Goal: Book appointment/travel/reservation

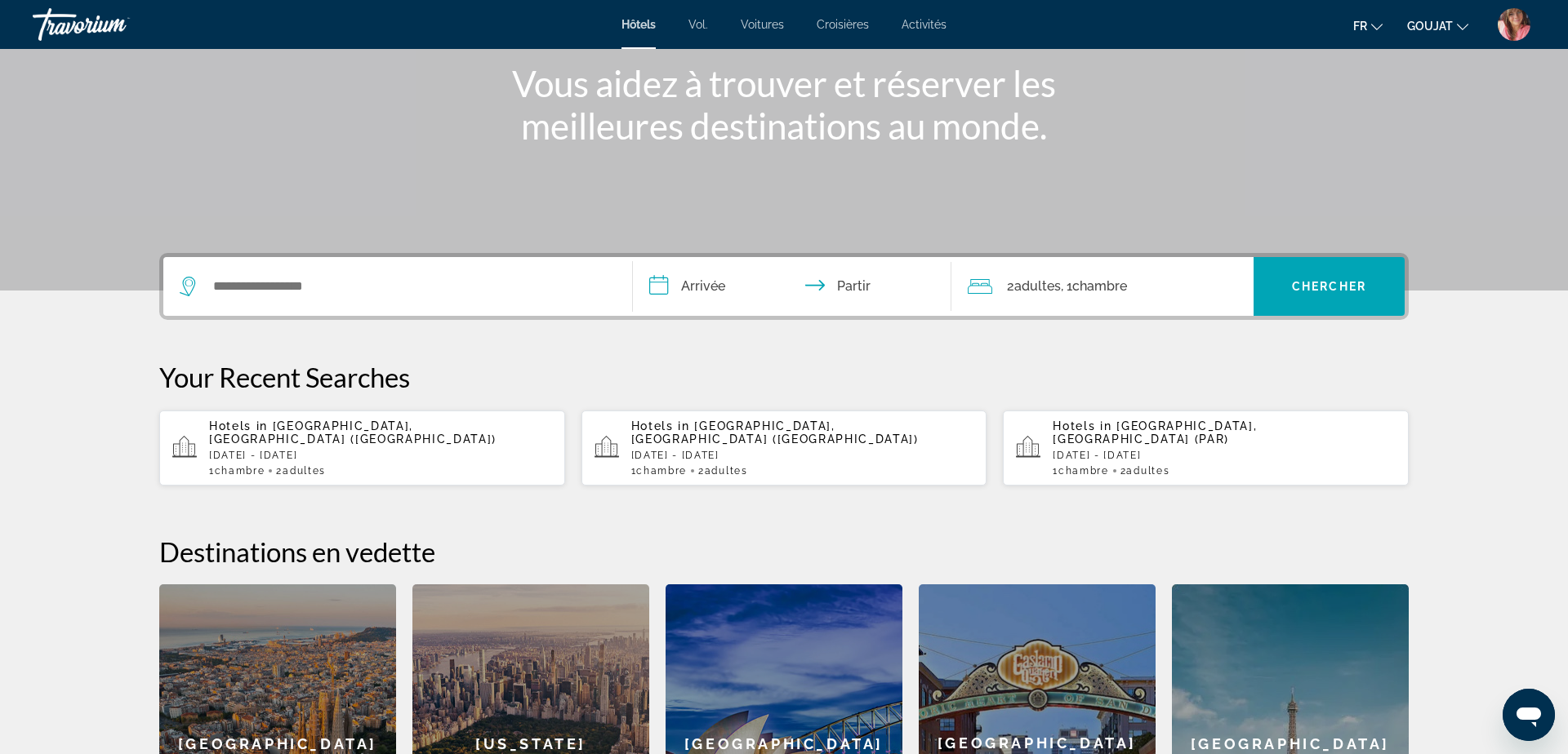
scroll to position [203, 0]
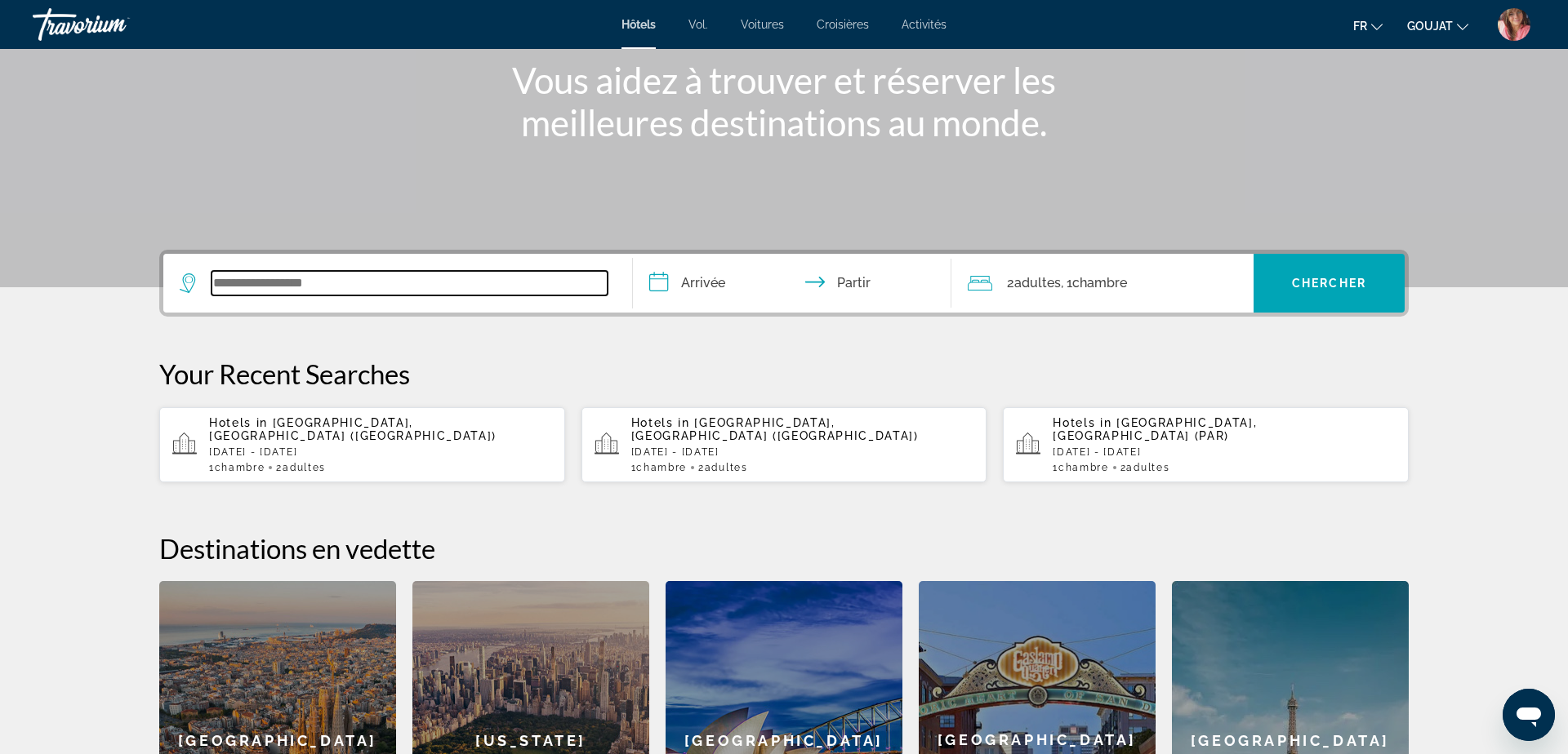
click at [515, 284] on input "Widget de recherche" at bounding box center [410, 283] width 396 height 24
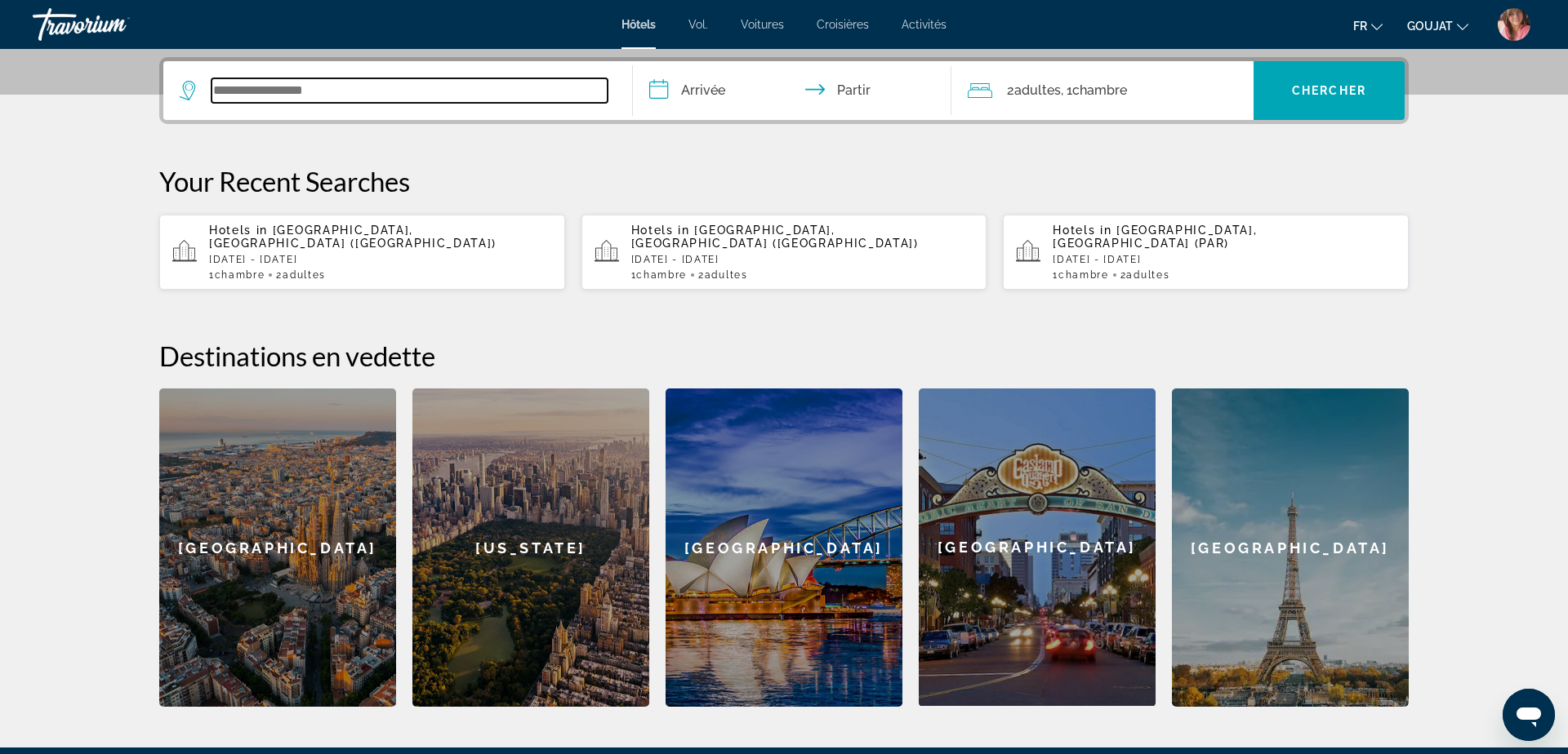
scroll to position [400, 0]
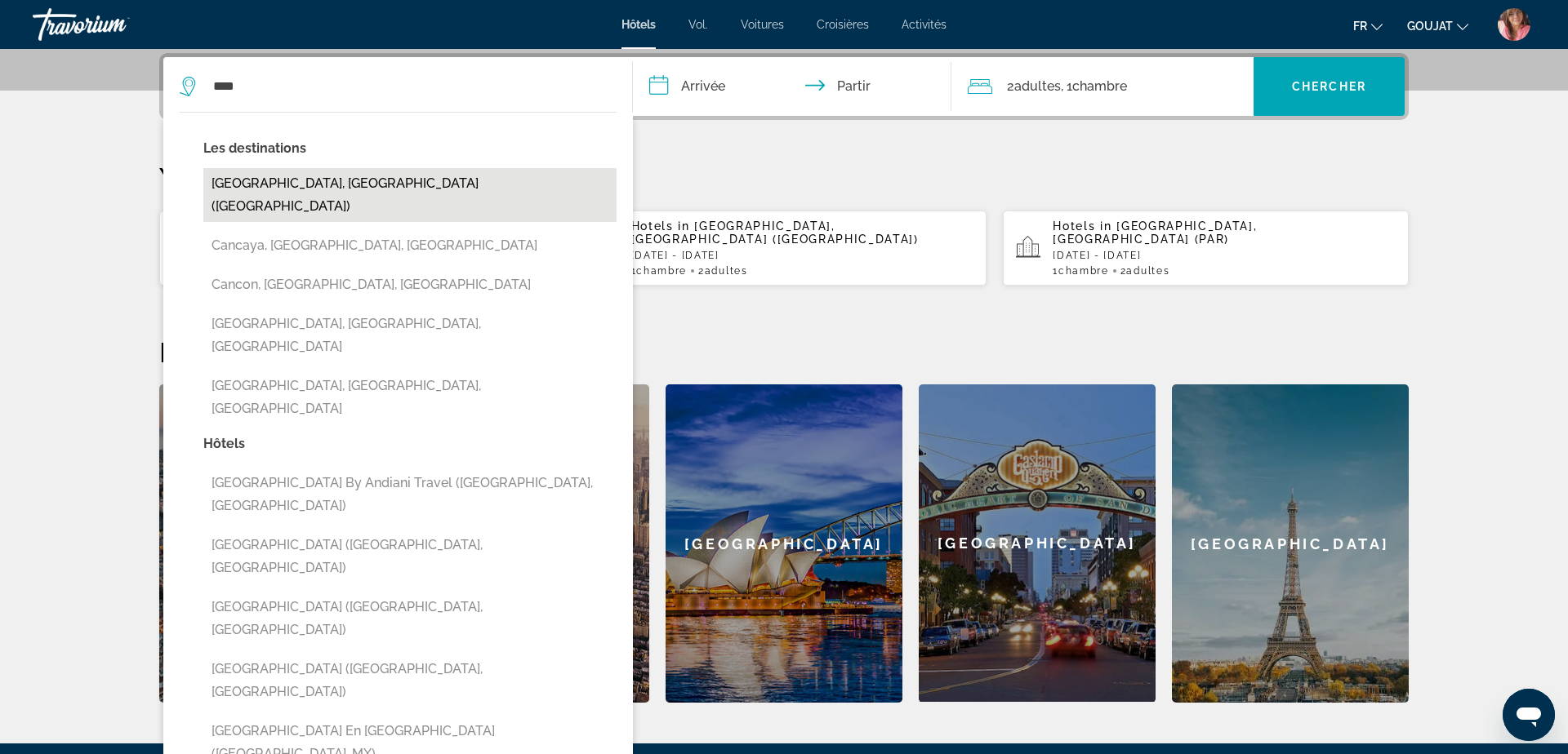
click at [274, 179] on button "[GEOGRAPHIC_DATA], [GEOGRAPHIC_DATA] ([GEOGRAPHIC_DATA])" at bounding box center [410, 195] width 413 height 54
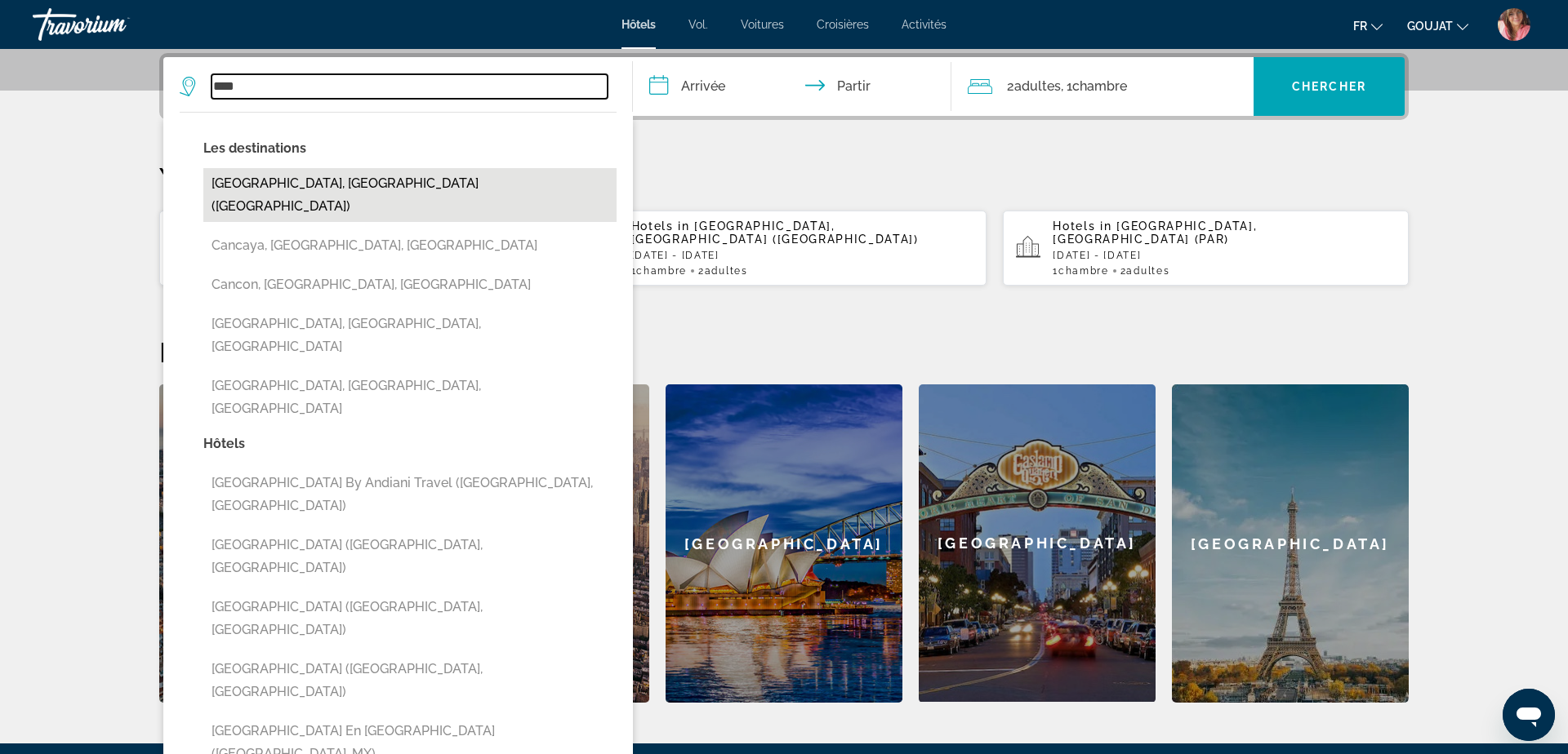
type input "**********"
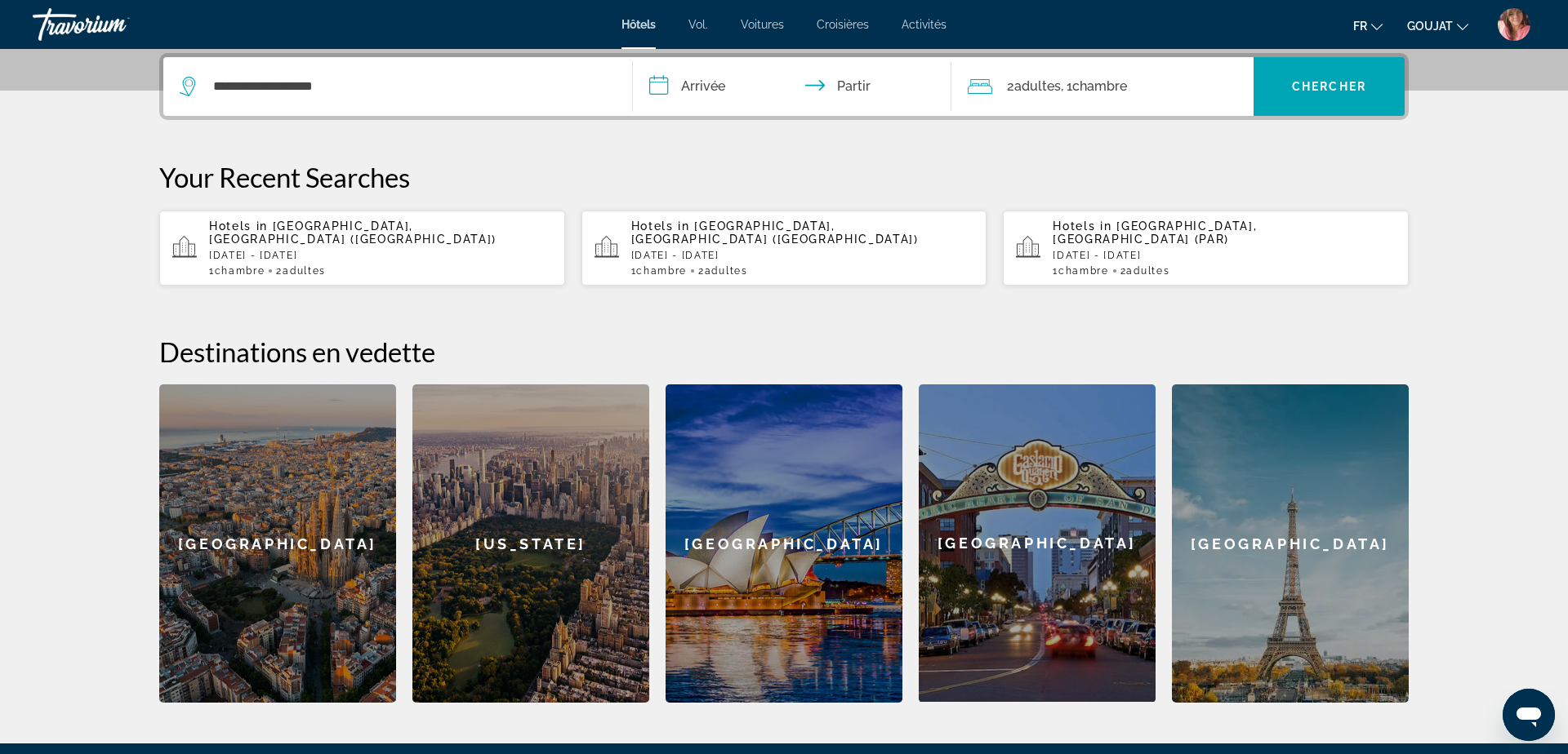
click at [726, 79] on input "**********" at bounding box center [795, 89] width 325 height 63
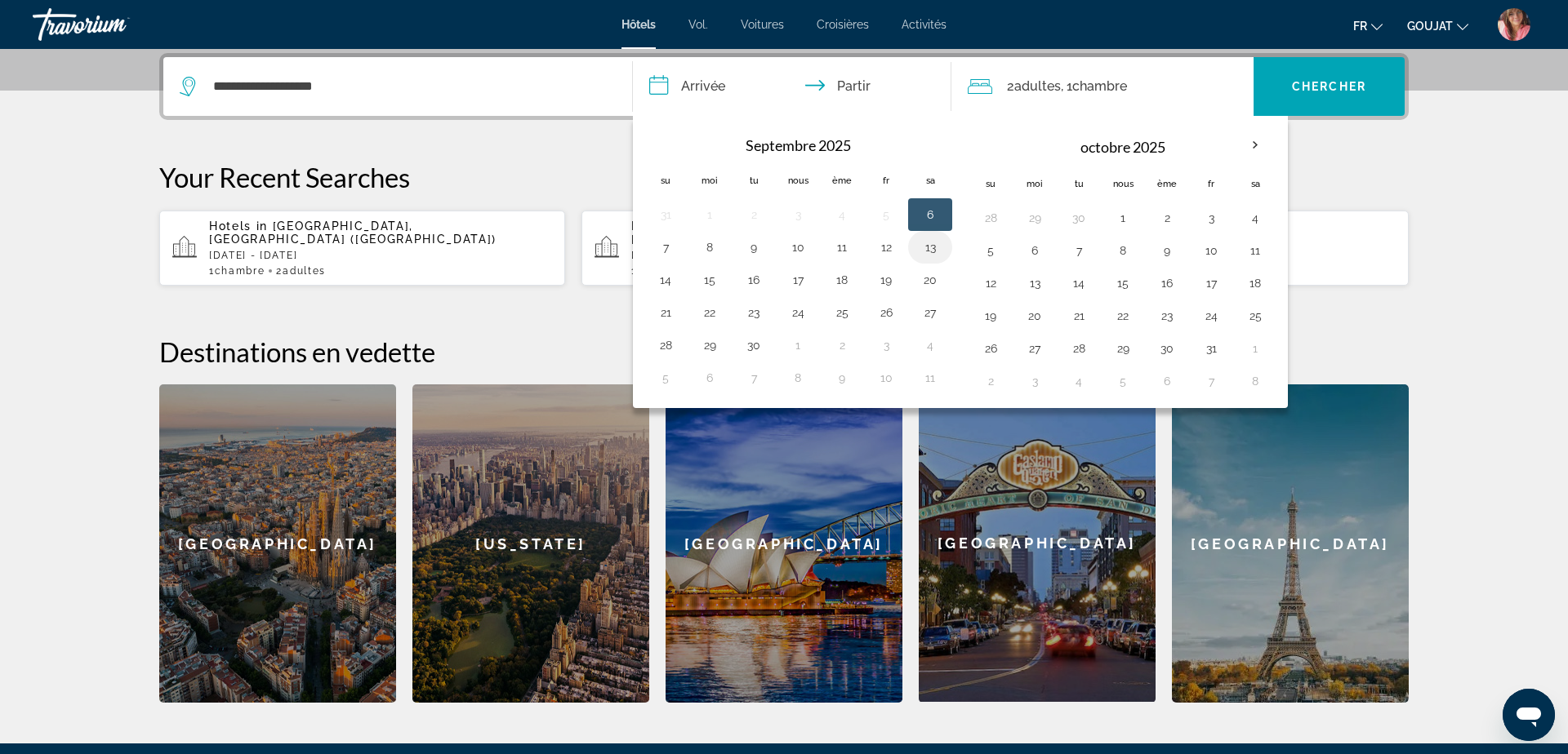
click at [930, 251] on button "13" at bounding box center [930, 247] width 26 height 23
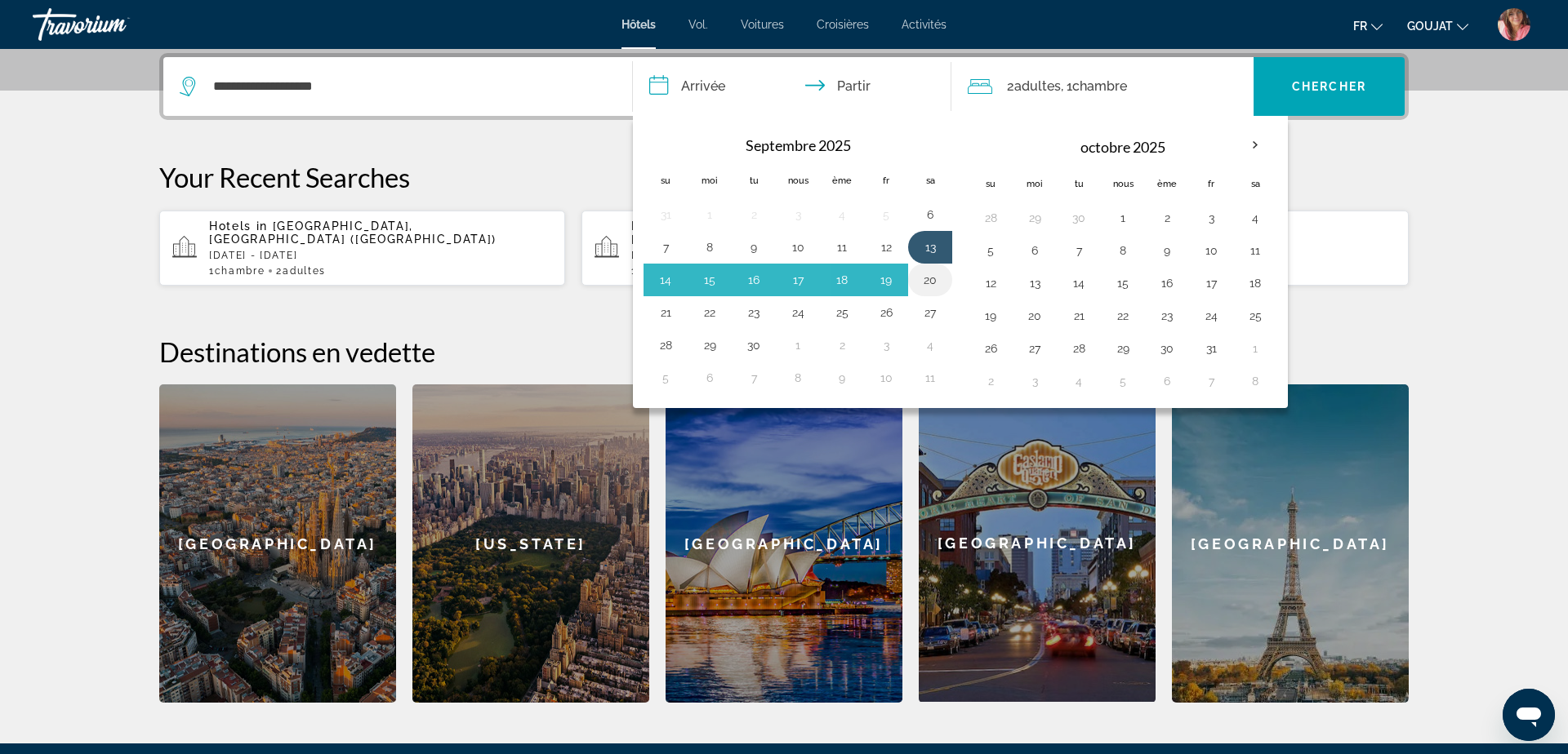
click at [932, 282] on button "20" at bounding box center [930, 279] width 26 height 23
type input "**********"
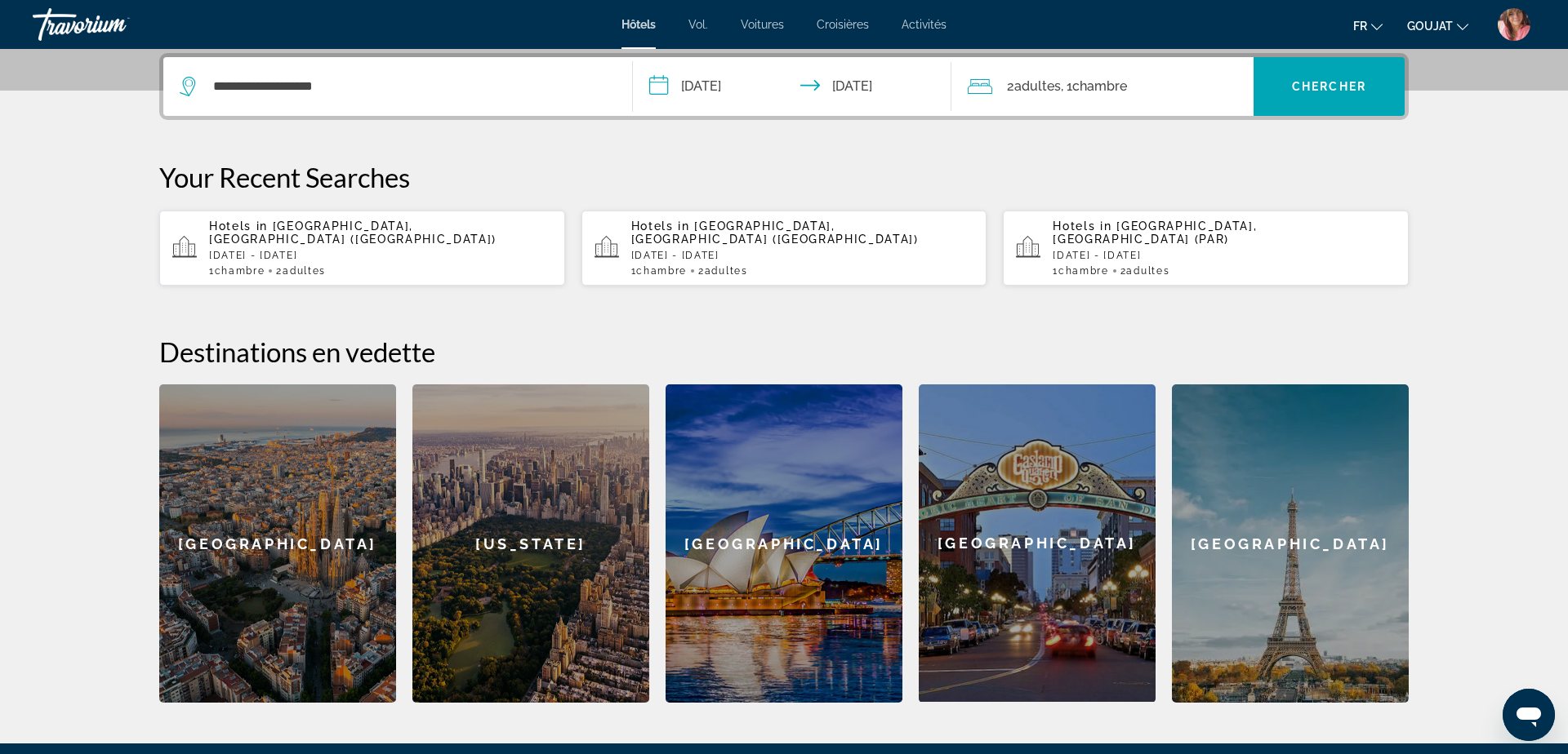
click at [1119, 101] on div "2 adultes Adulte , 1 Chambre pièces" at bounding box center [1110, 86] width 286 height 59
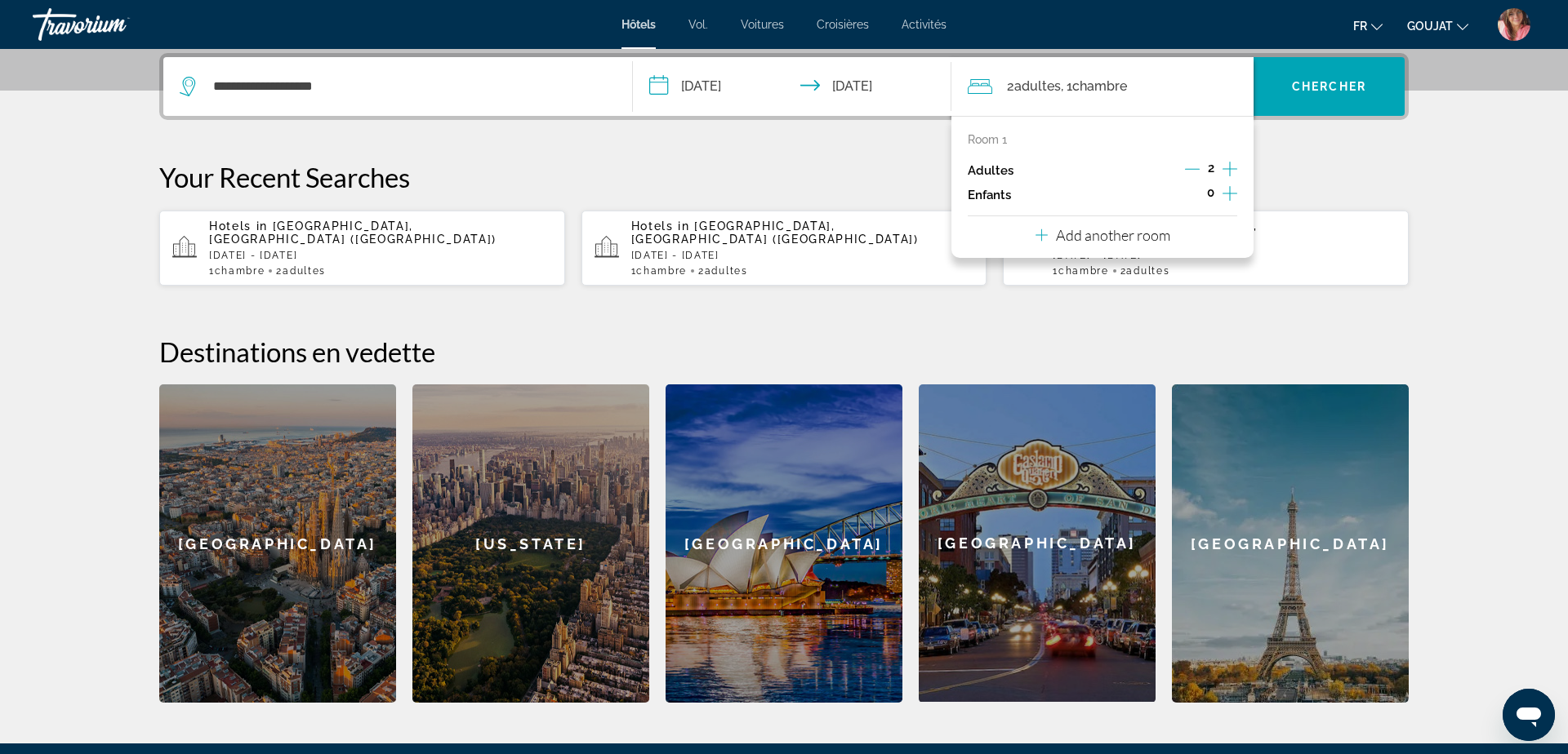
click at [1151, 232] on p "Add another room" at bounding box center [1112, 235] width 114 height 18
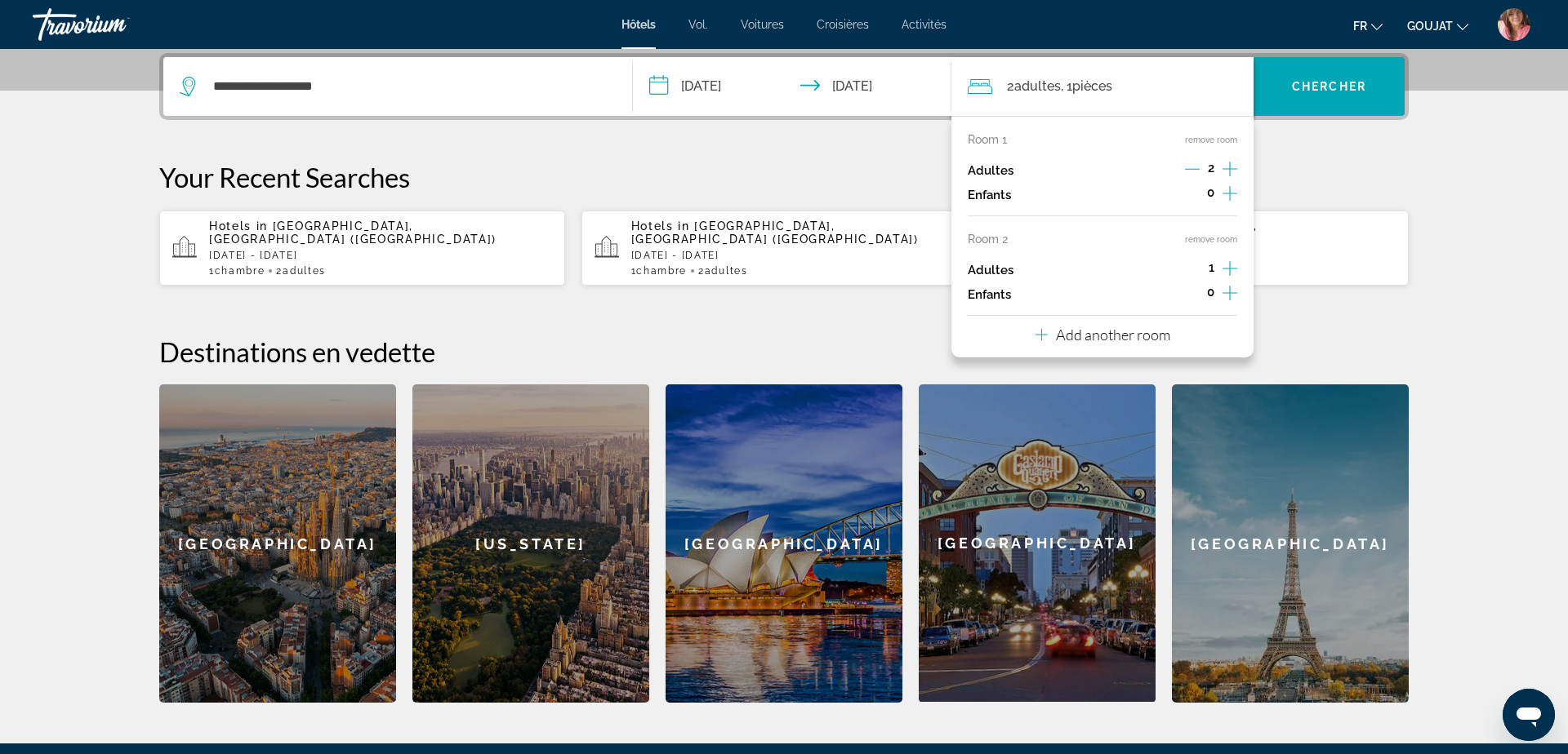
click at [1118, 344] on div "Add another room" at bounding box center [1102, 335] width 135 height 20
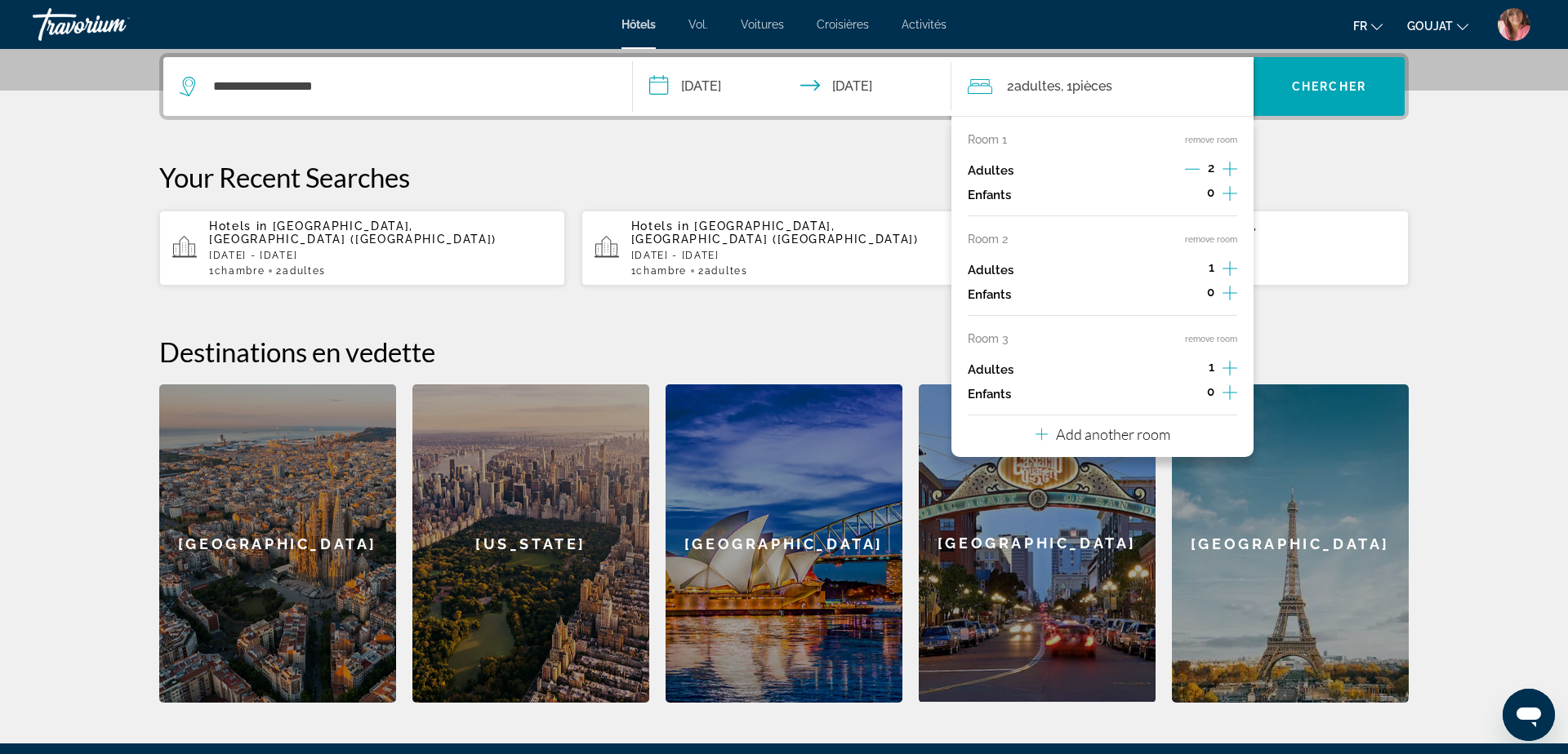
click at [1120, 429] on p "Add another room" at bounding box center [1112, 434] width 114 height 18
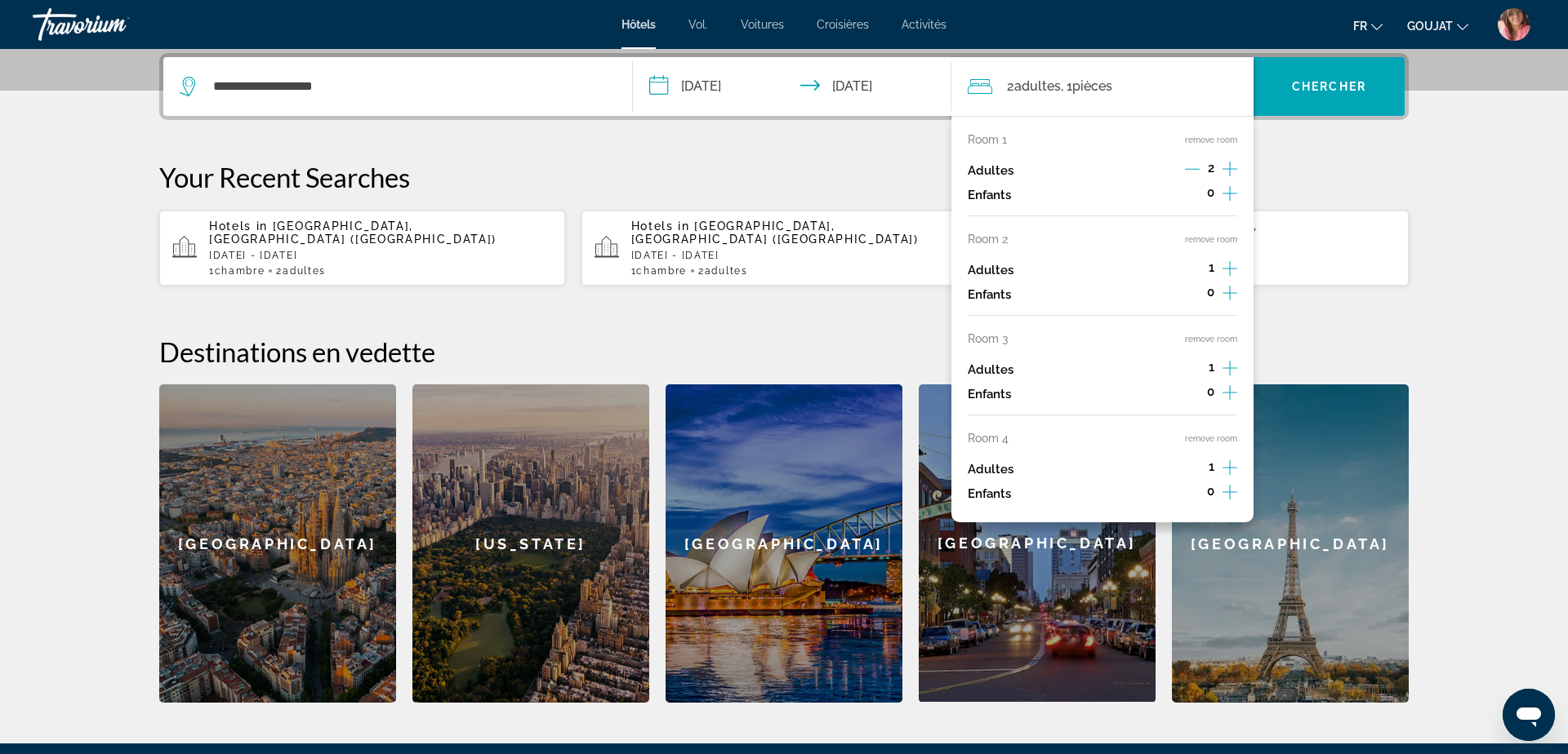
click at [1232, 265] on icon "Increment adults" at bounding box center [1230, 269] width 14 height 20
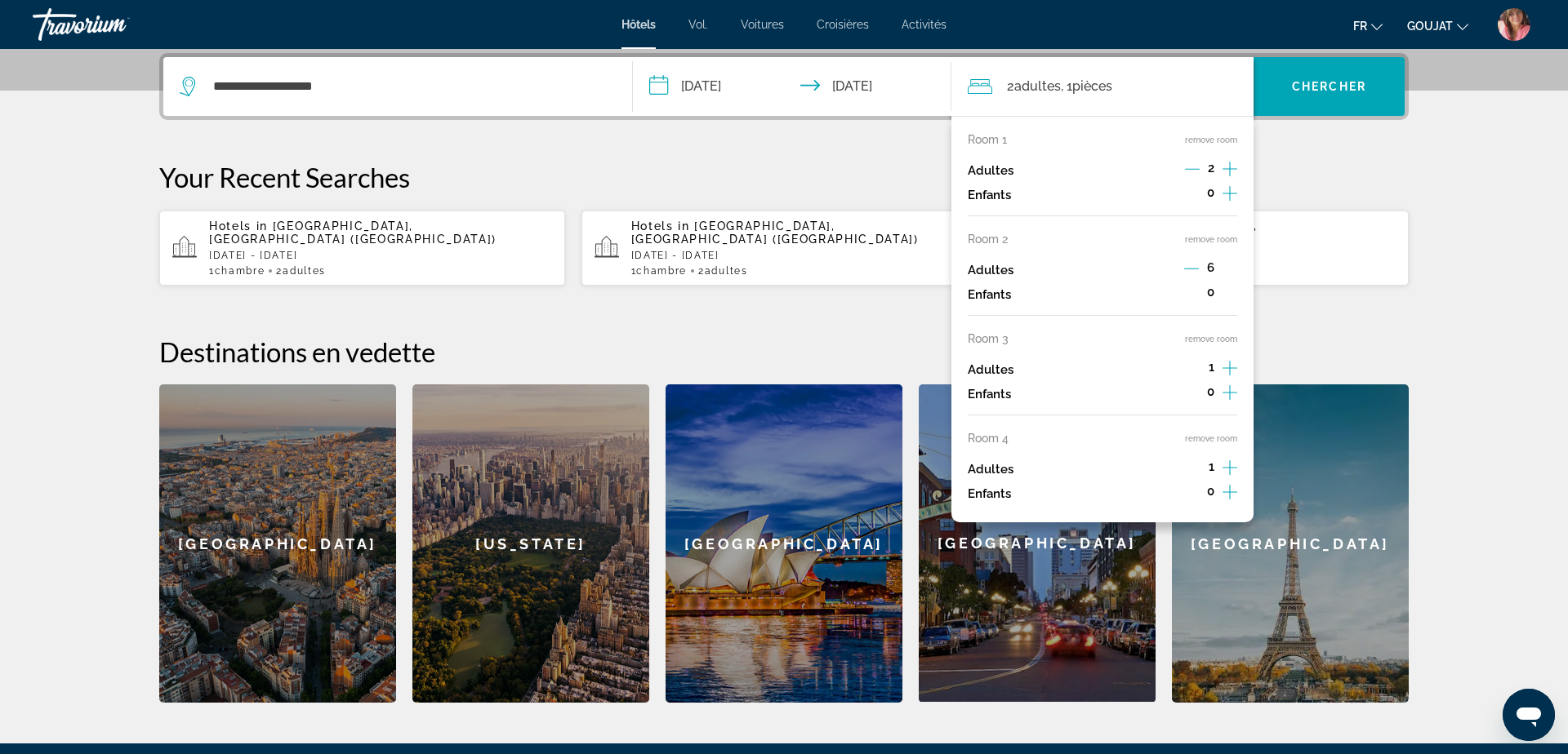
click at [1227, 369] on icon "Increment adults" at bounding box center [1230, 368] width 14 height 20
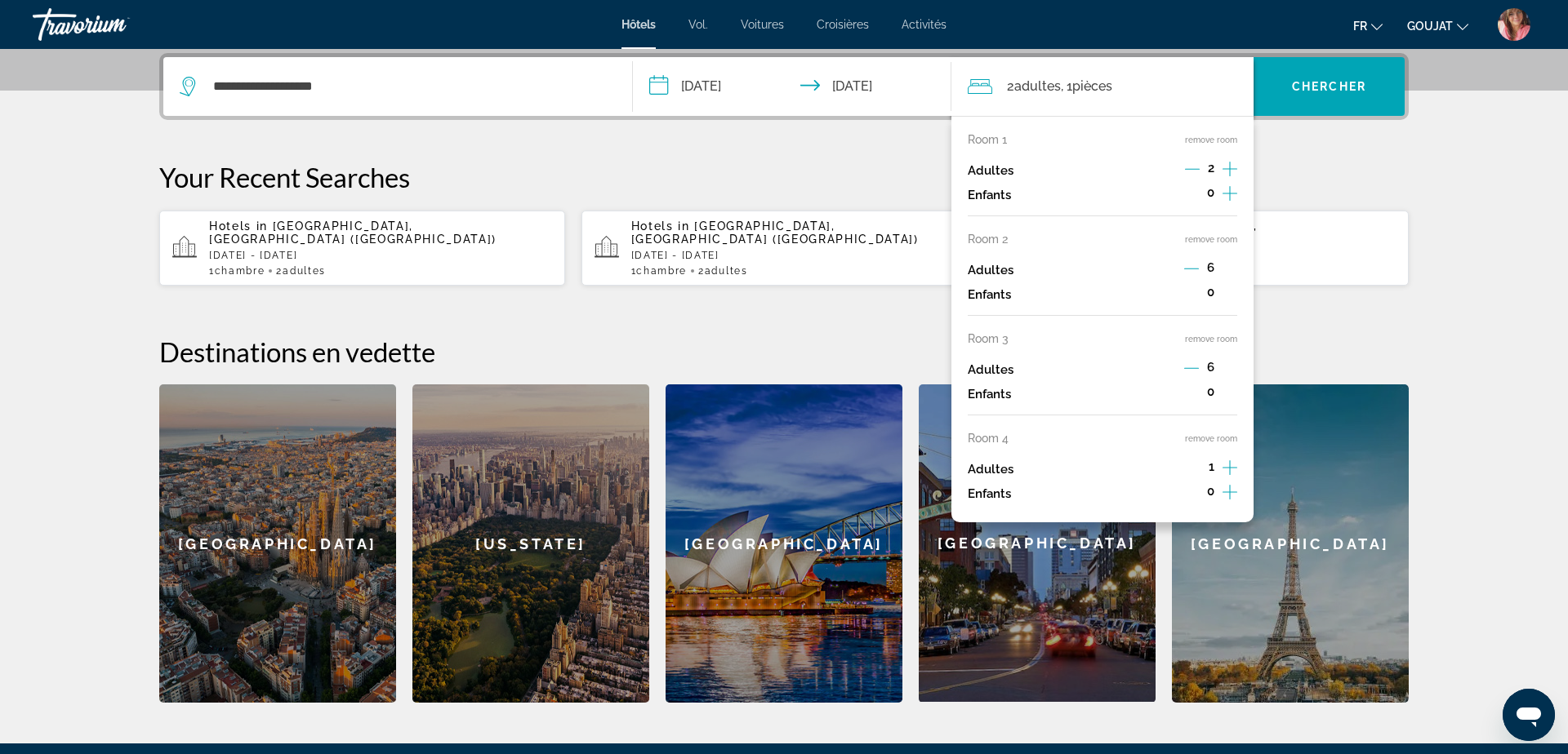
click at [1224, 467] on icon "Increment adults" at bounding box center [1230, 468] width 14 height 20
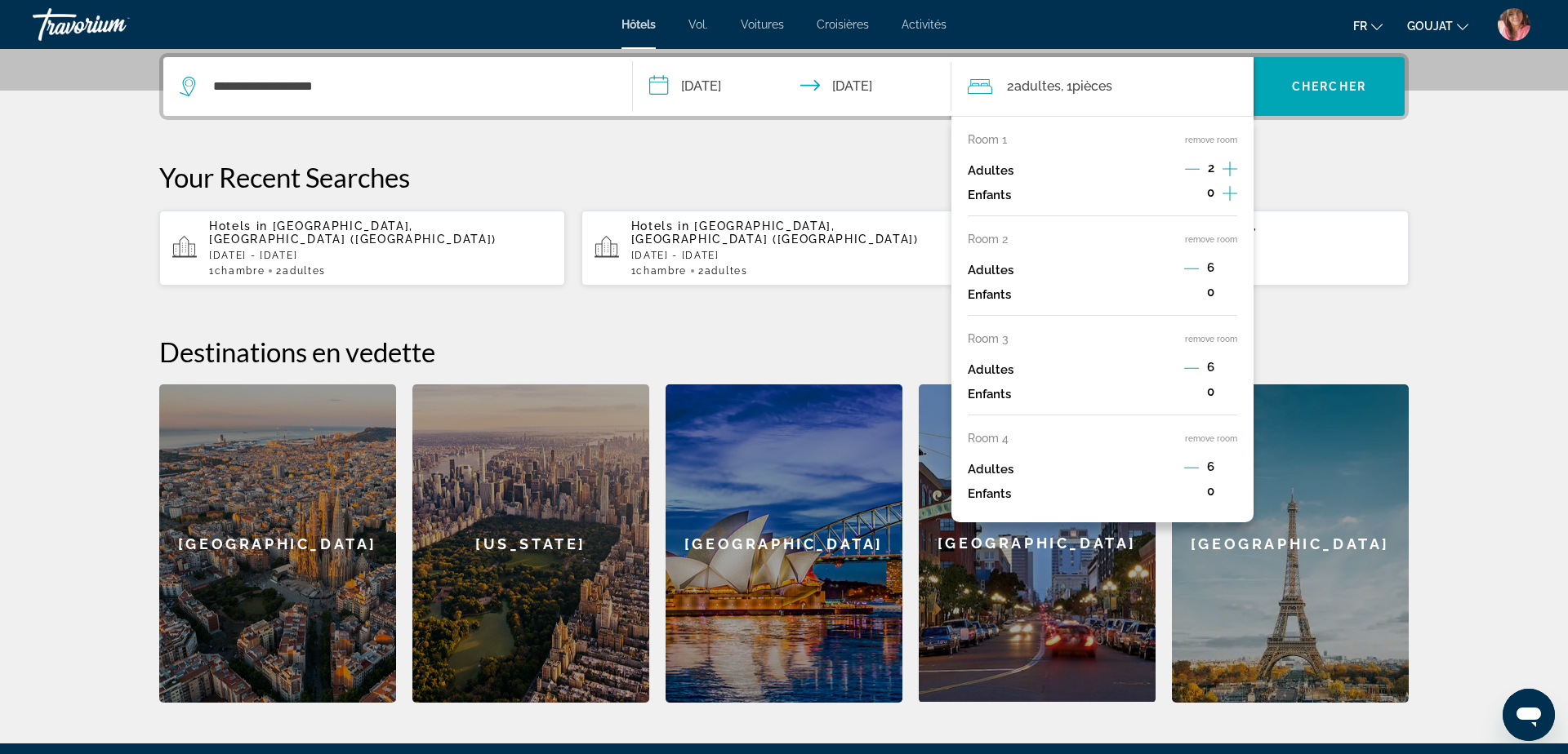
click at [1195, 142] on button "remove room" at bounding box center [1211, 140] width 52 height 11
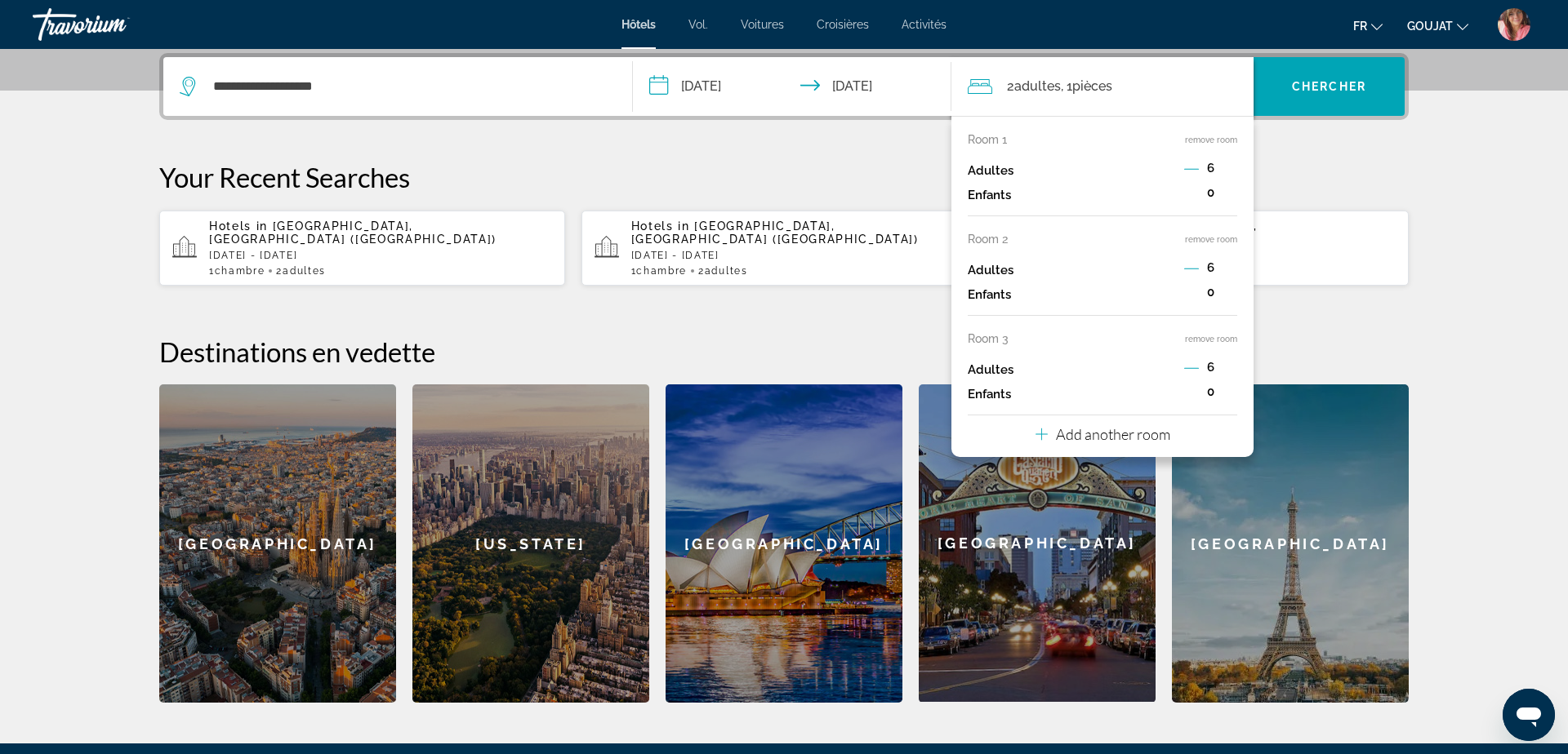
click at [1195, 142] on button "remove room" at bounding box center [1211, 140] width 52 height 11
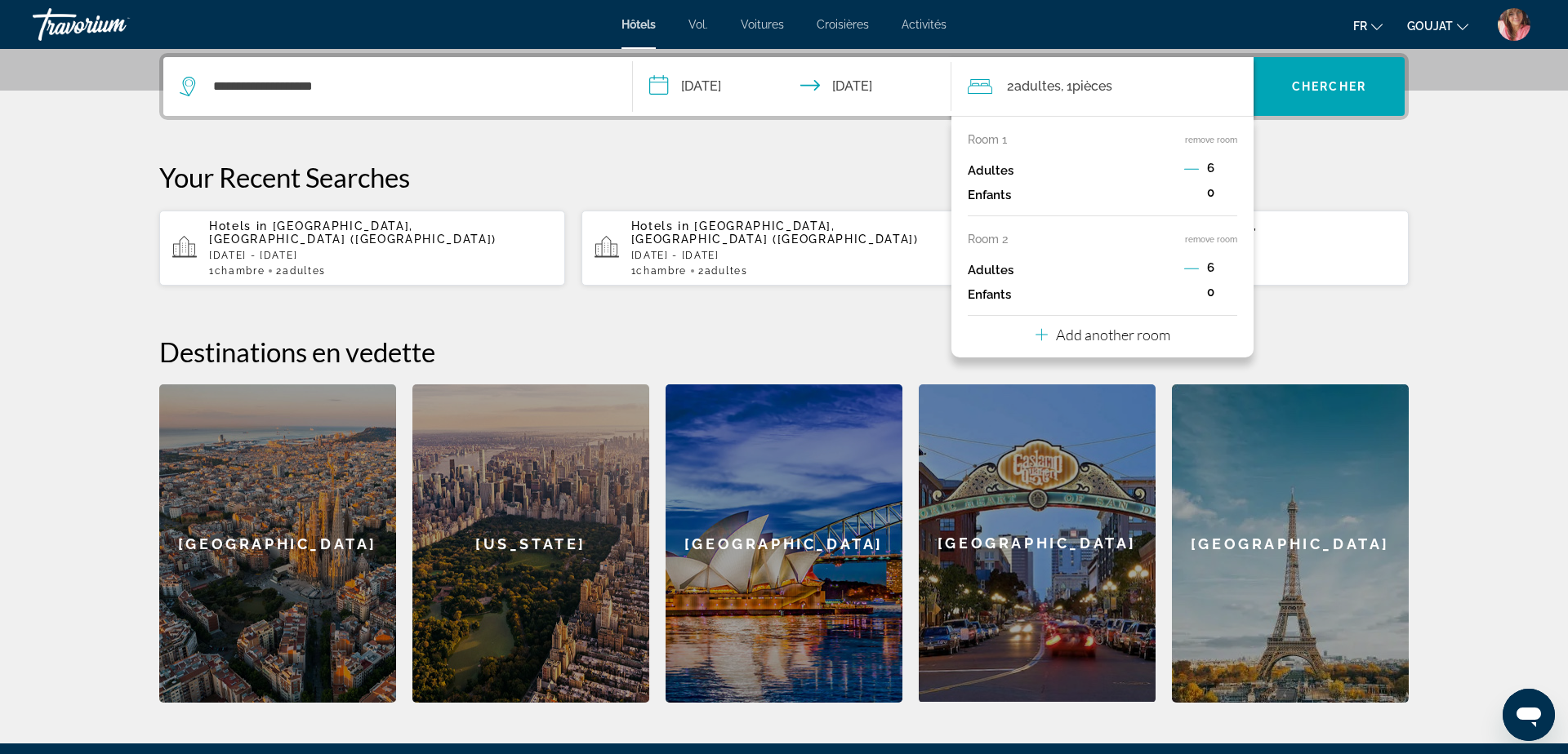
click at [1195, 142] on button "remove room" at bounding box center [1211, 140] width 52 height 11
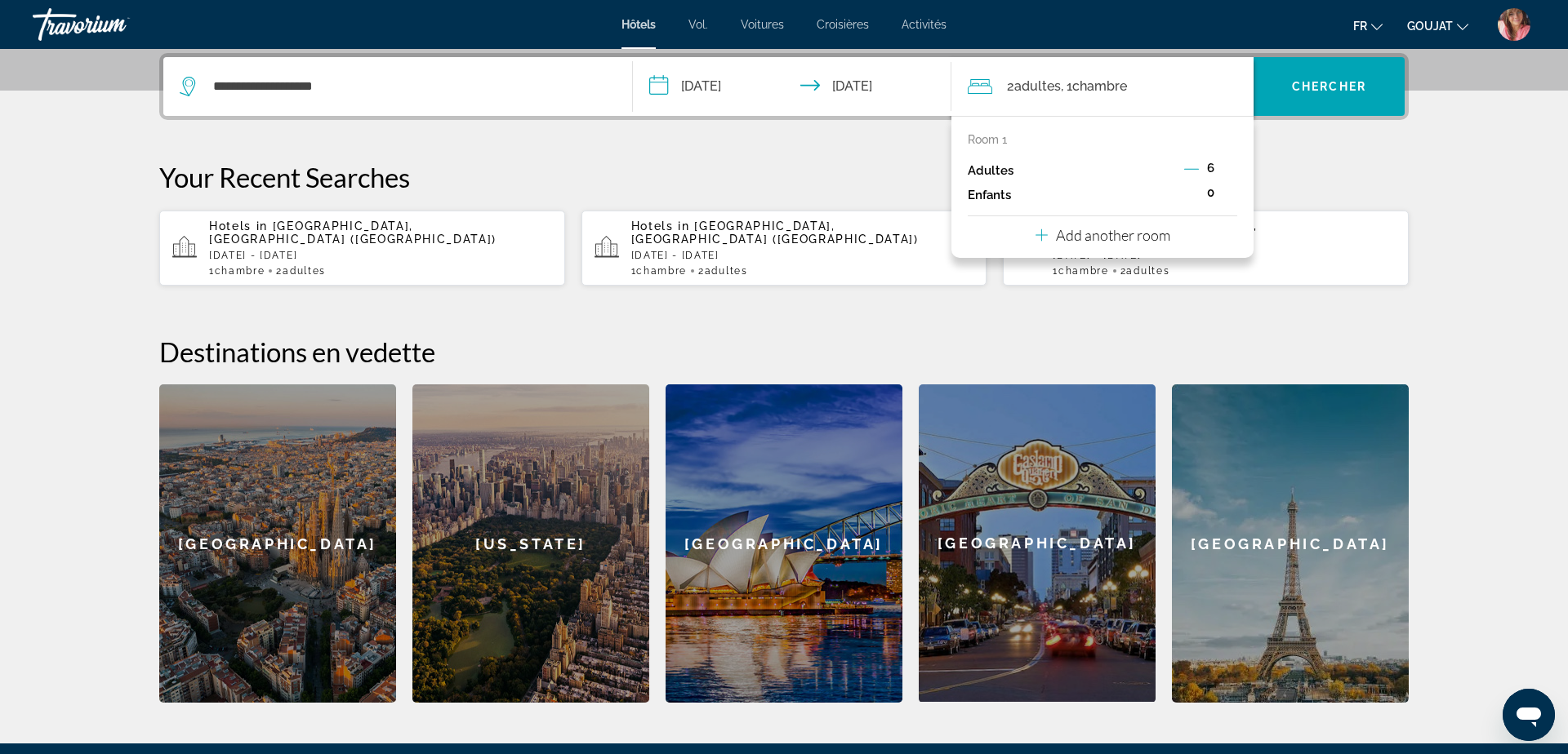
click at [1384, 151] on div "**********" at bounding box center [784, 378] width 1315 height 650
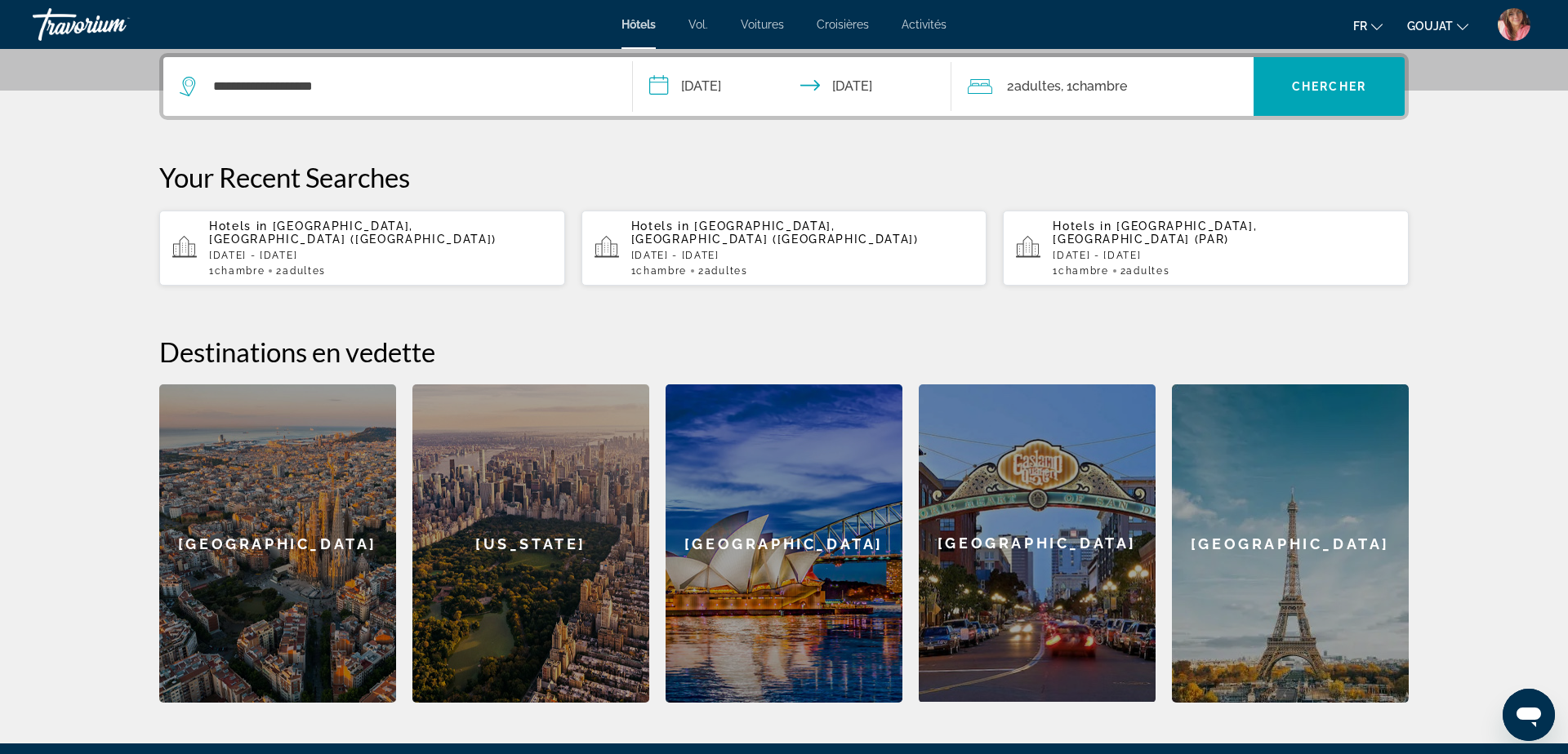
click at [1063, 99] on div "2 adultes Adulte , 1 Chambre pièces" at bounding box center [1110, 86] width 286 height 59
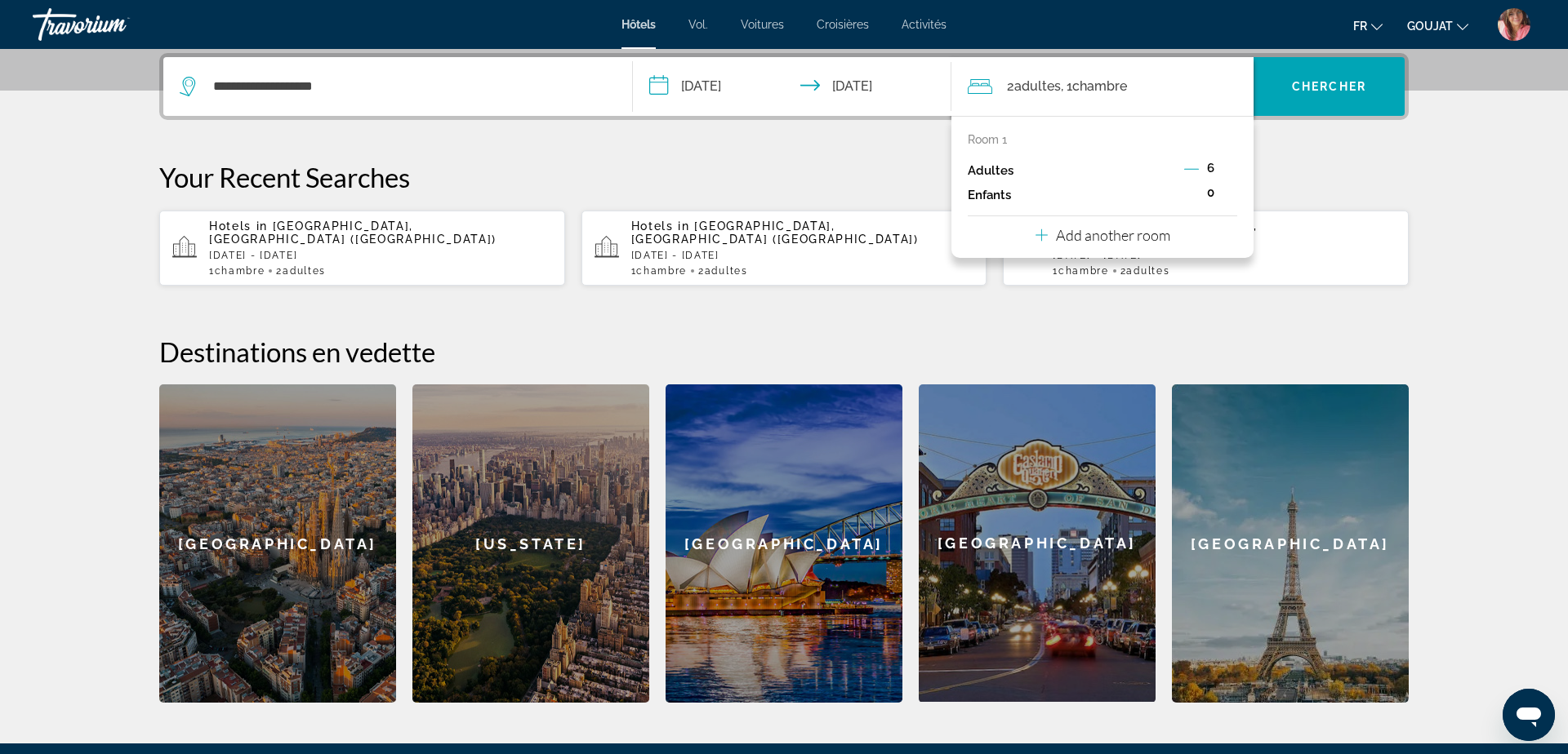
click at [1062, 234] on p "Add another room" at bounding box center [1112, 235] width 114 height 18
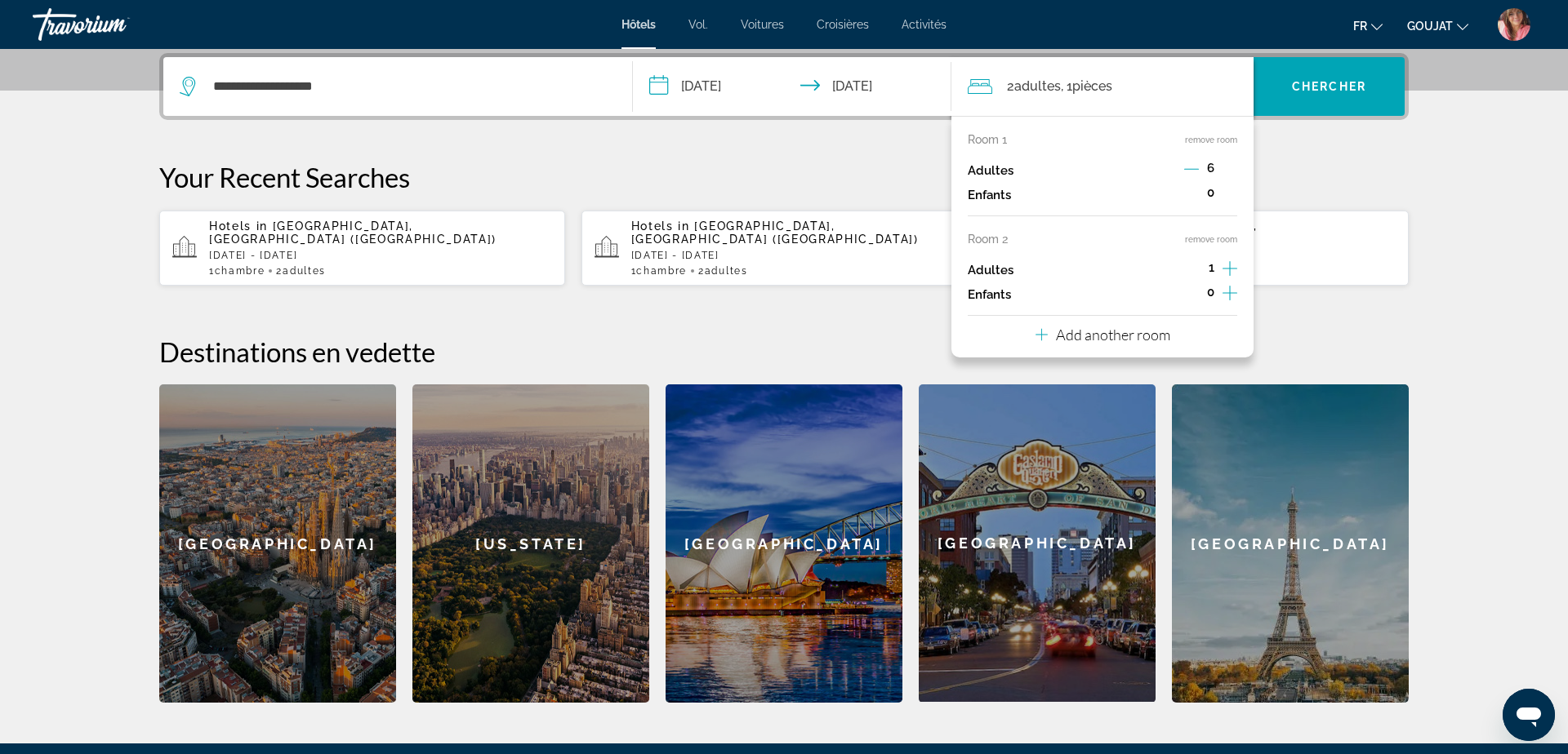
click at [1195, 169] on icon "Decrement adults" at bounding box center [1191, 169] width 14 height 1
click at [1195, 169] on icon "Decrement adults" at bounding box center [1192, 169] width 14 height 1
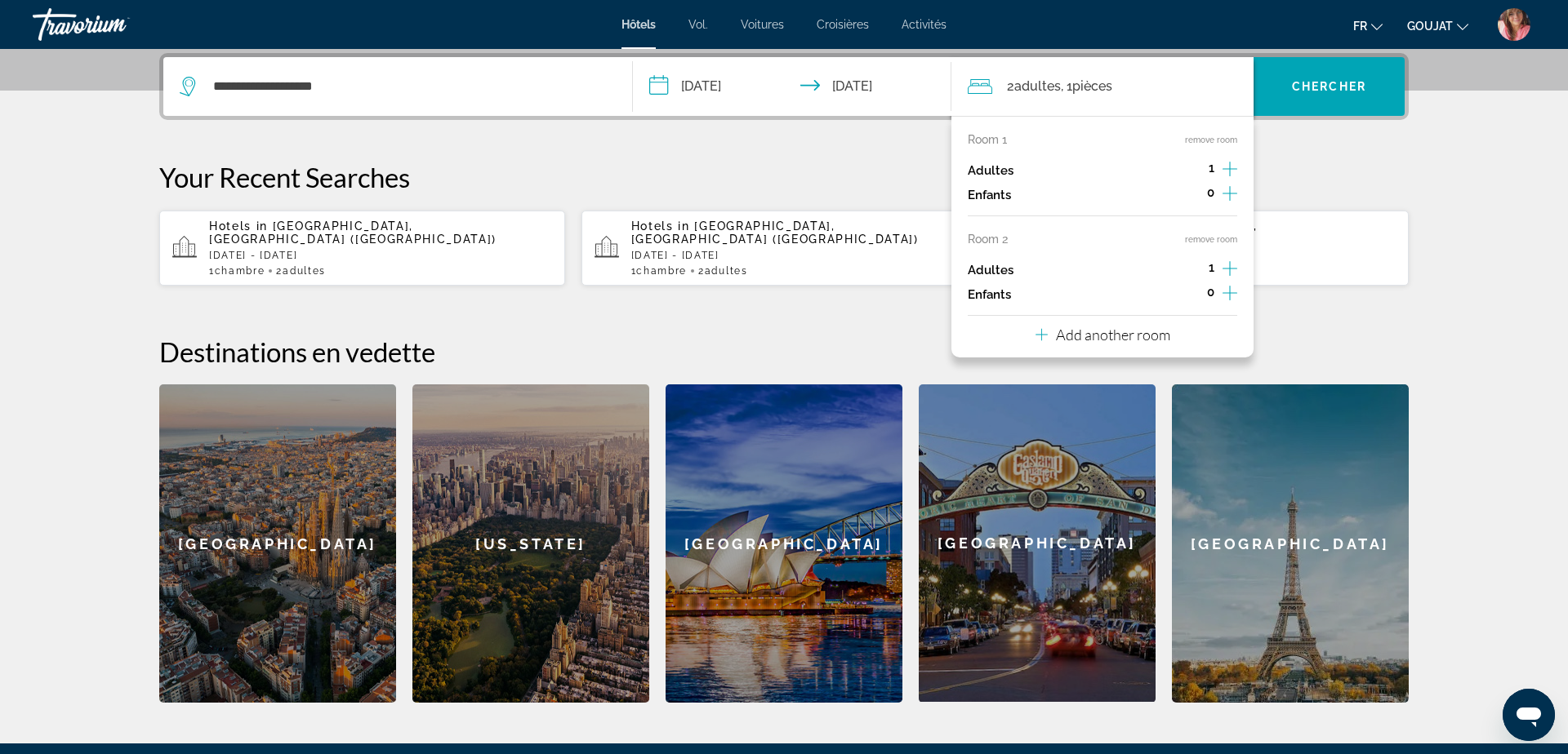
click at [1459, 156] on section "**********" at bounding box center [784, 151] width 1568 height 1102
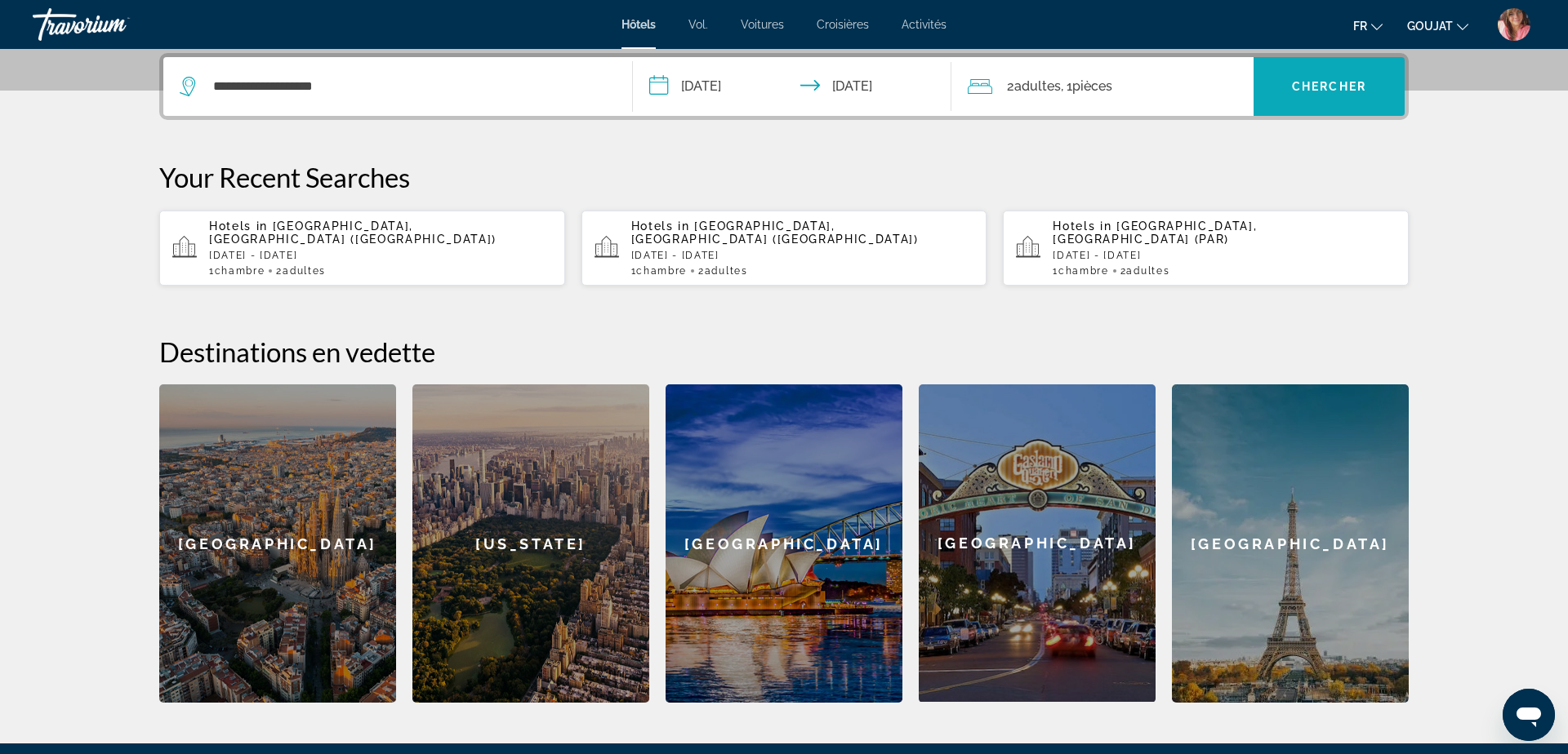
click at [1353, 84] on font "Chercher" at bounding box center [1328, 86] width 74 height 13
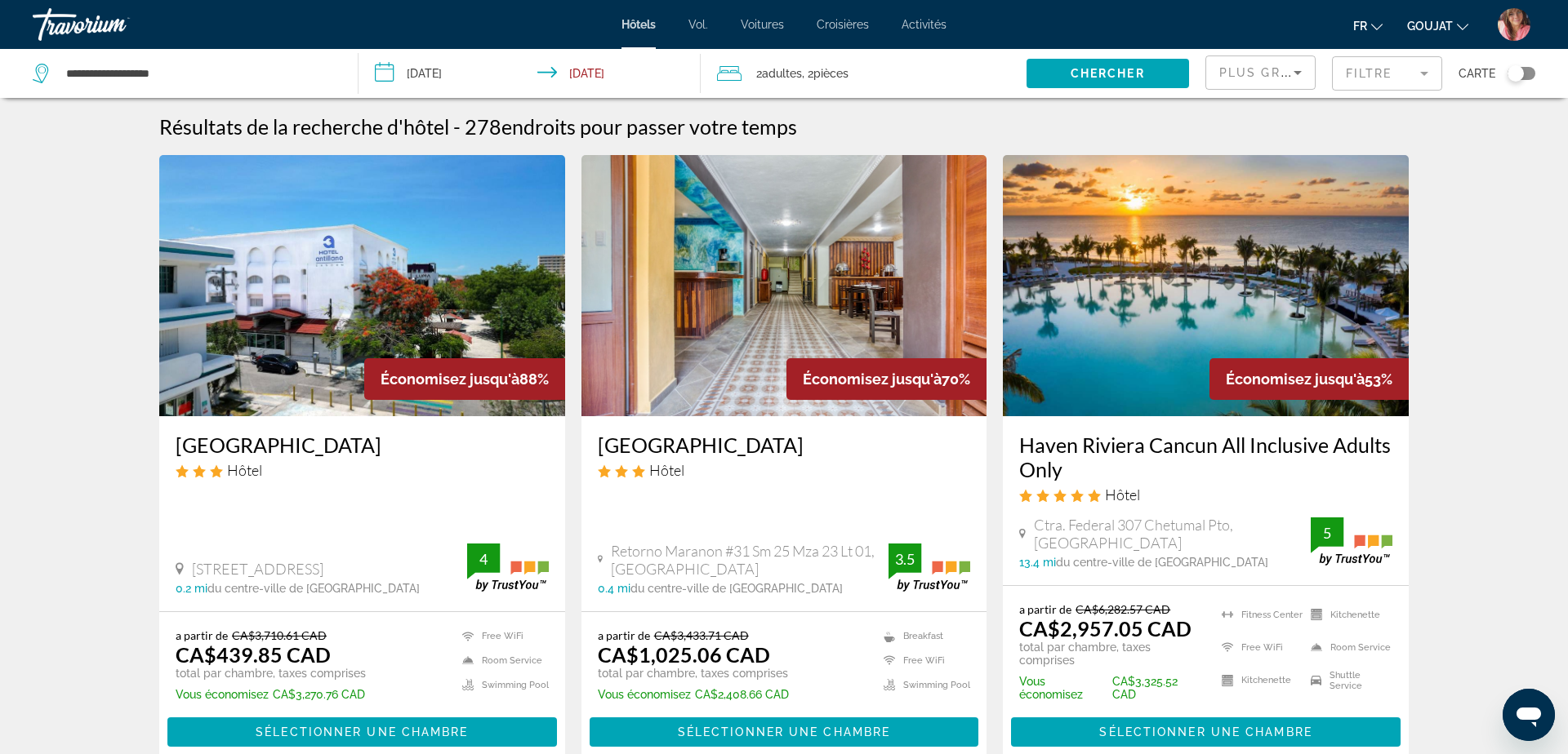
click at [1290, 72] on icon "Sort by" at bounding box center [1298, 73] width 20 height 20
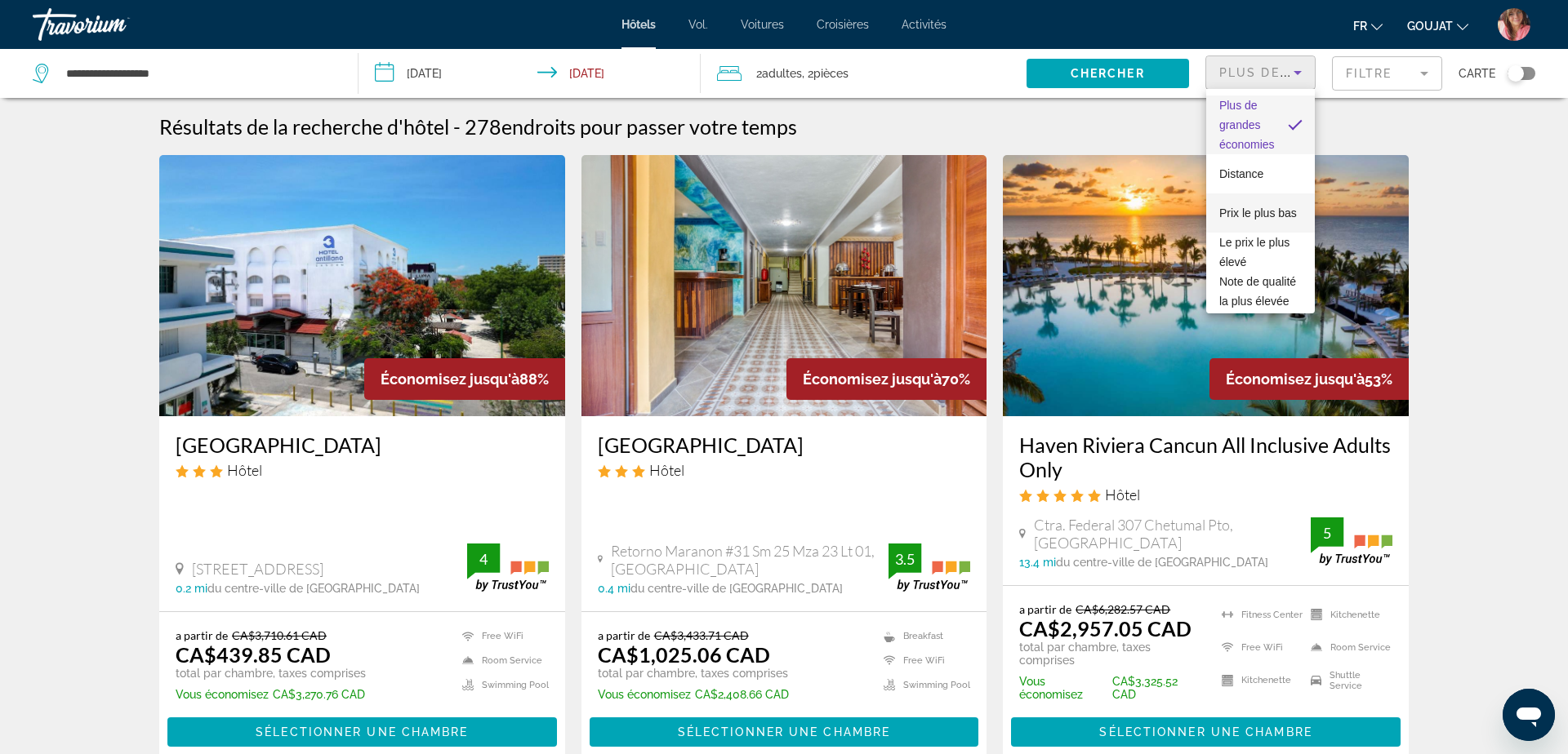
click at [1234, 222] on mat-option "Prix ​​le plus bas" at bounding box center [1261, 212] width 109 height 39
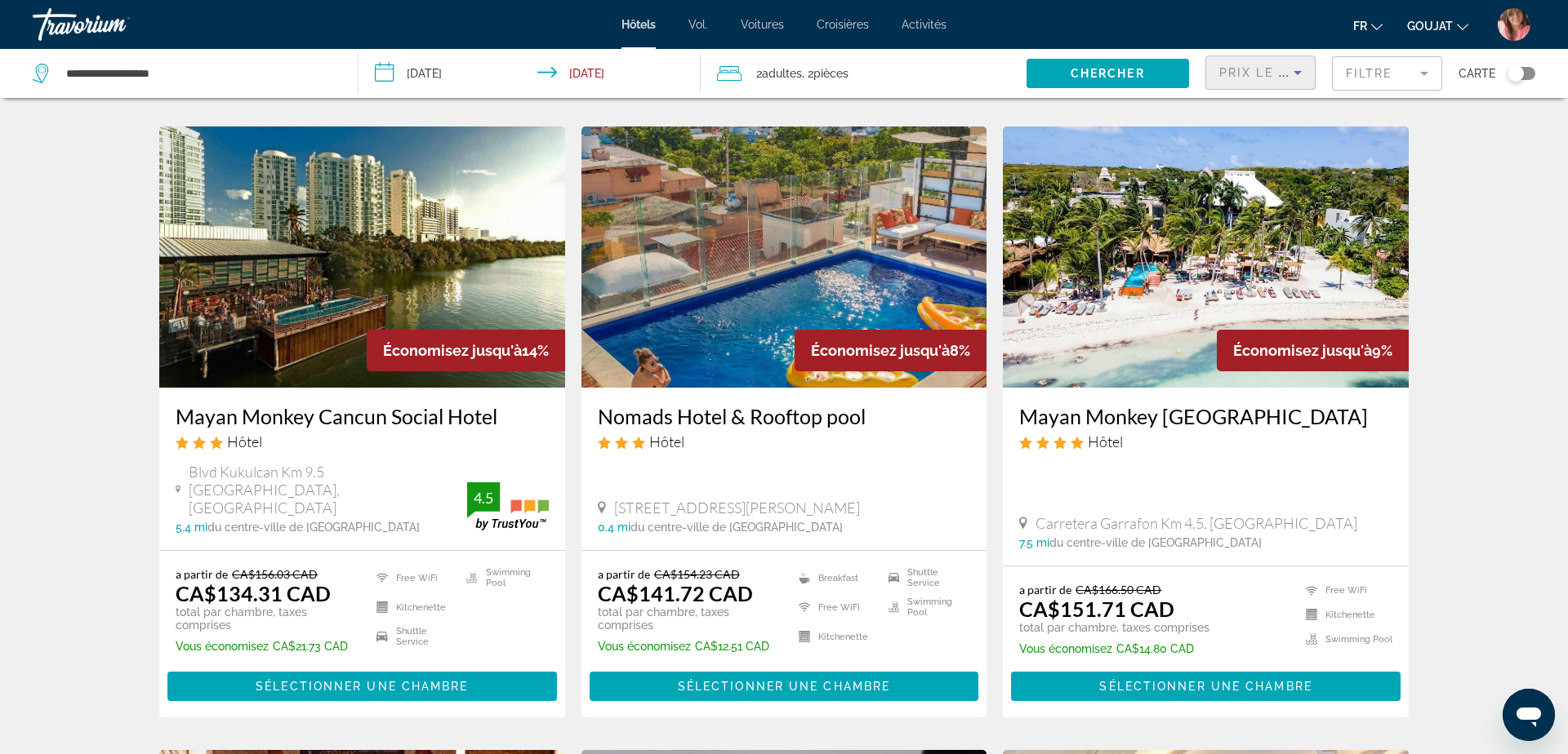
scroll to position [600, 0]
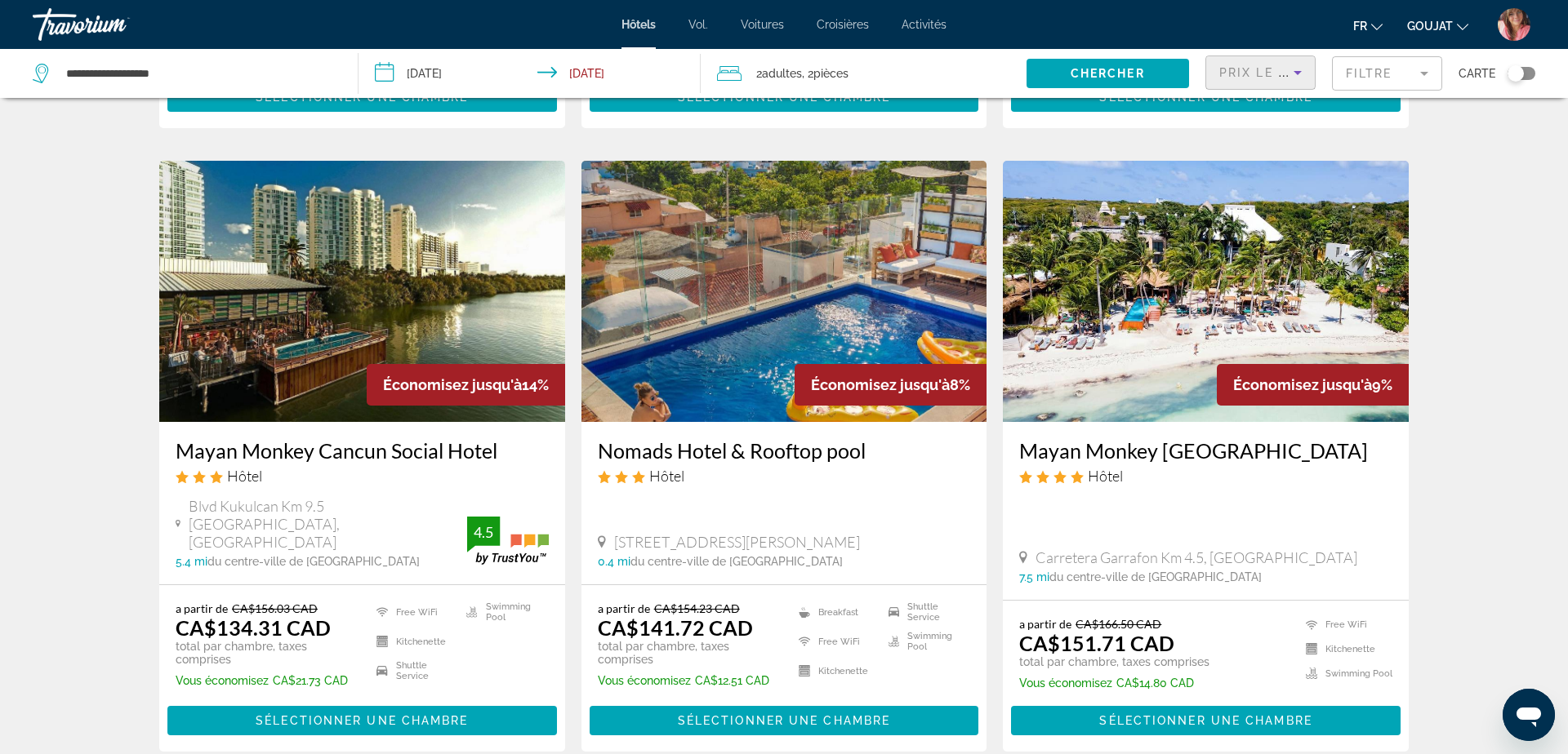
click at [761, 269] on img "Contenu principal" at bounding box center [784, 291] width 406 height 261
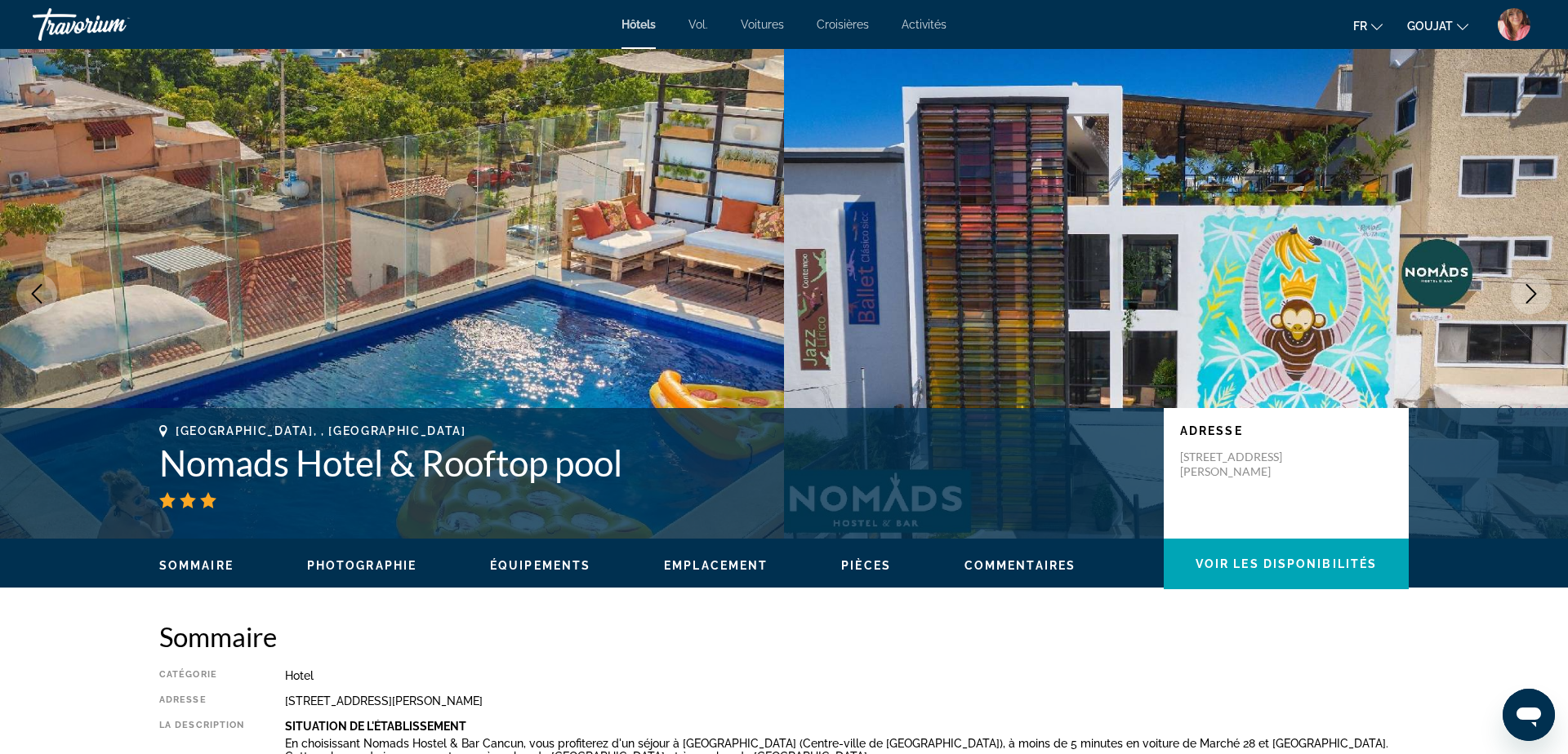
click at [1532, 297] on icon "Next image" at bounding box center [1531, 294] width 11 height 20
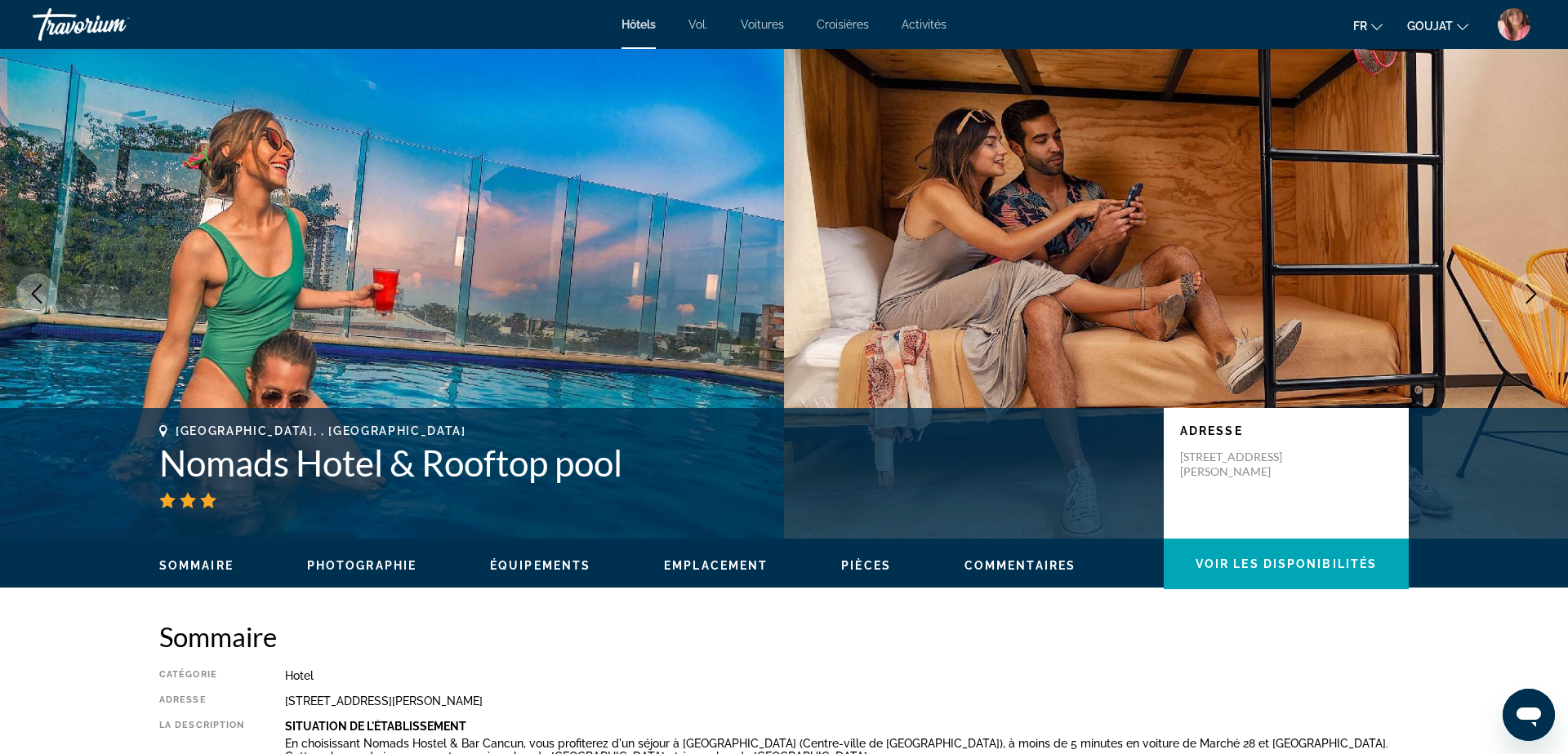
click at [1532, 297] on icon "Next image" at bounding box center [1531, 294] width 11 height 20
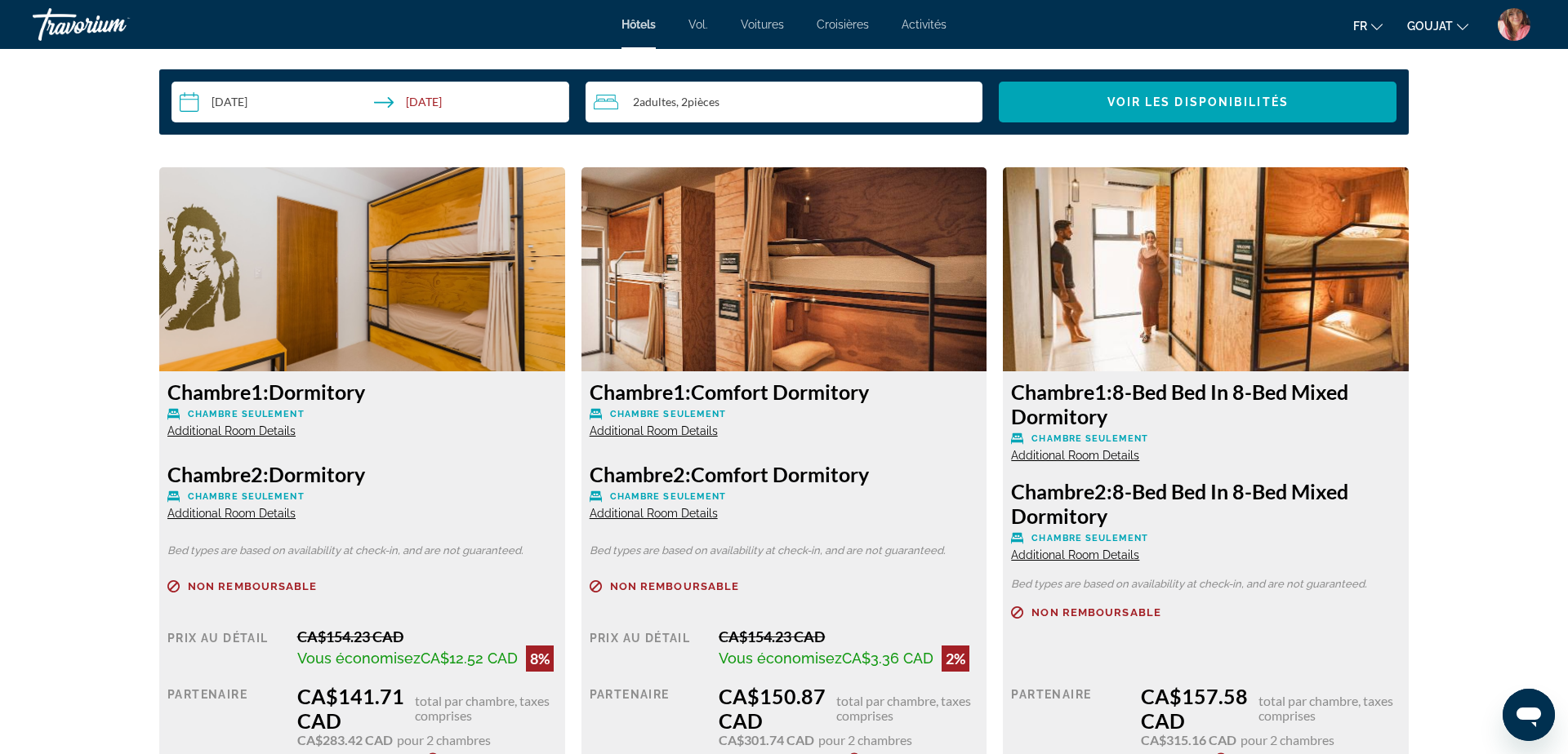
scroll to position [2140, 0]
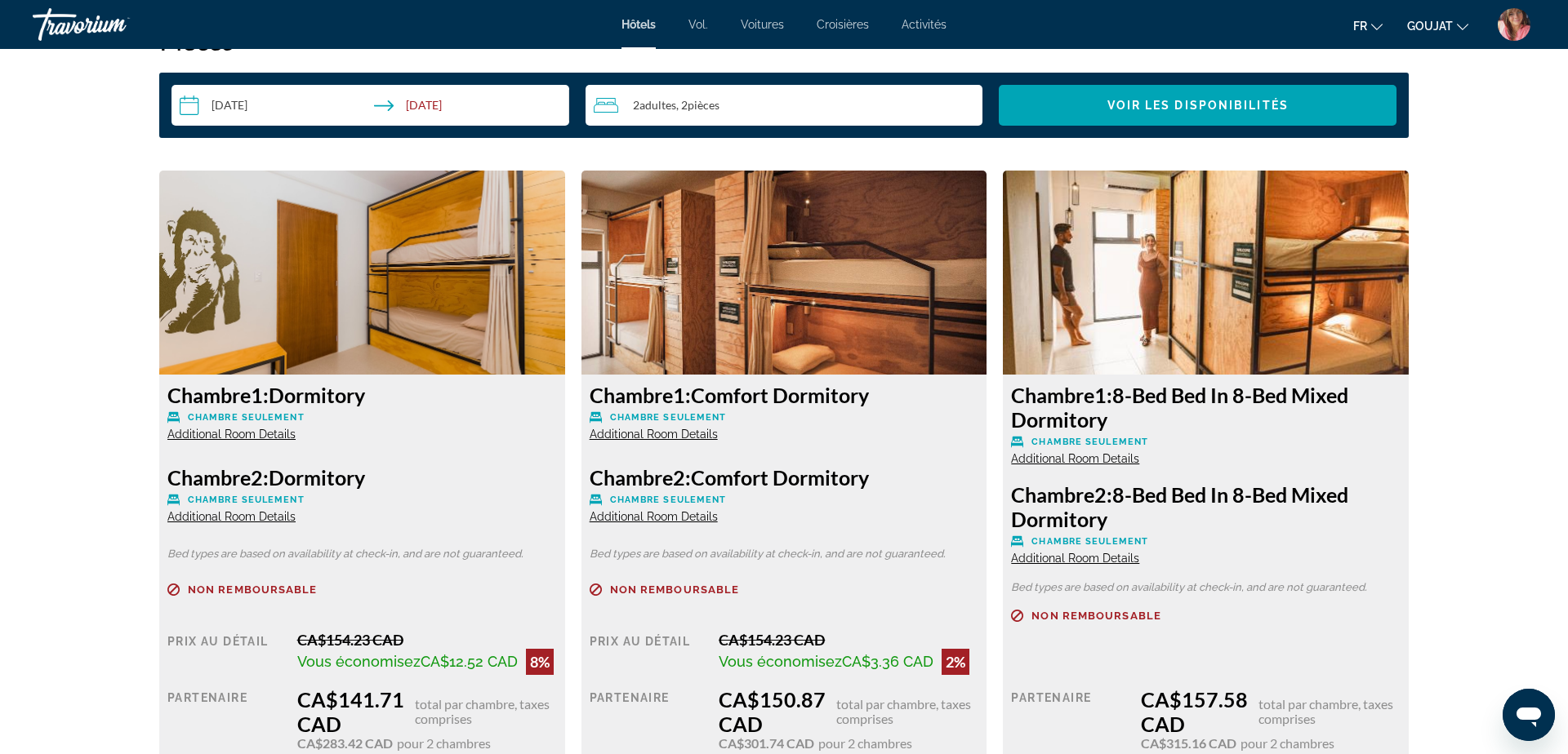
click at [396, 330] on img "Contenu principal" at bounding box center [362, 273] width 406 height 204
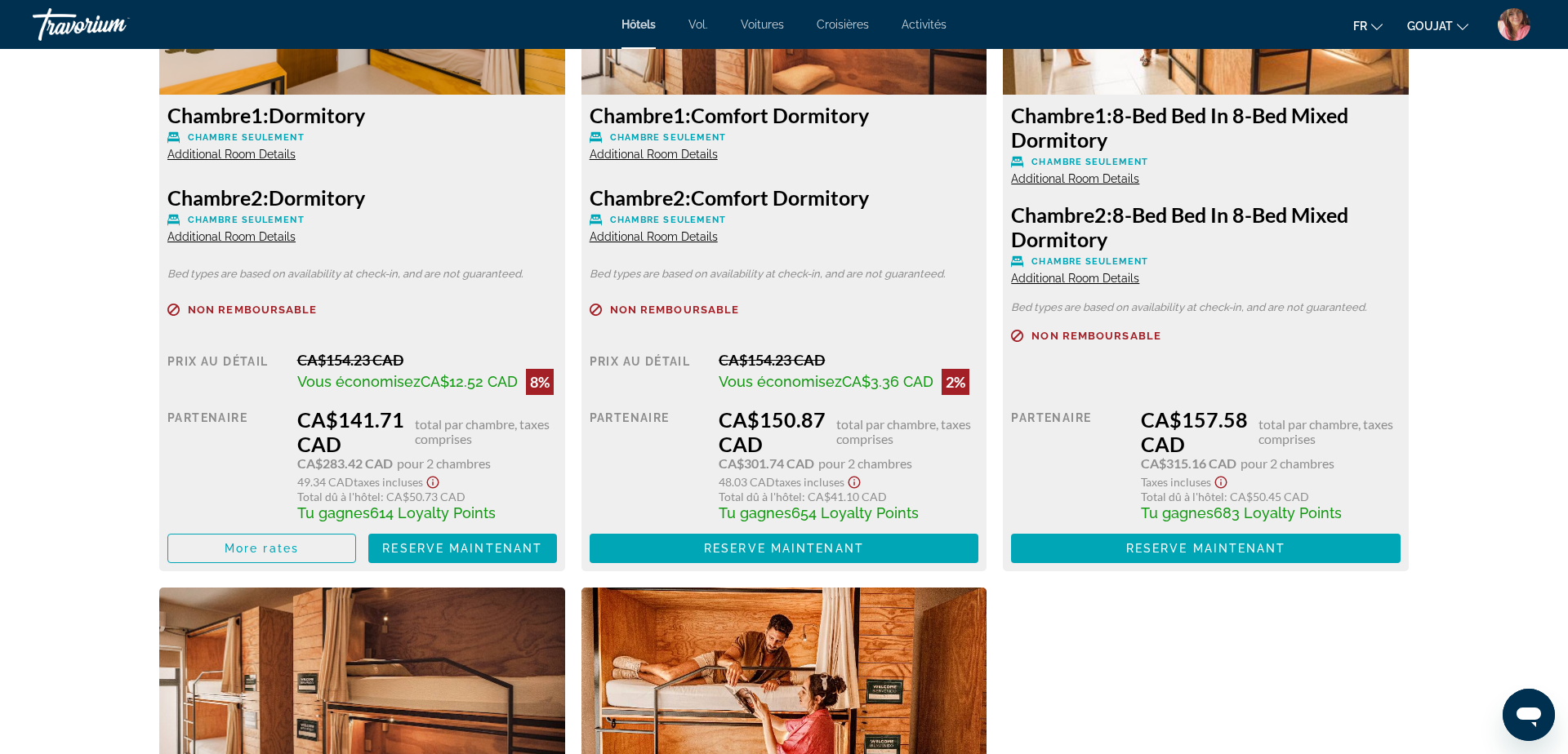
scroll to position [2459, 0]
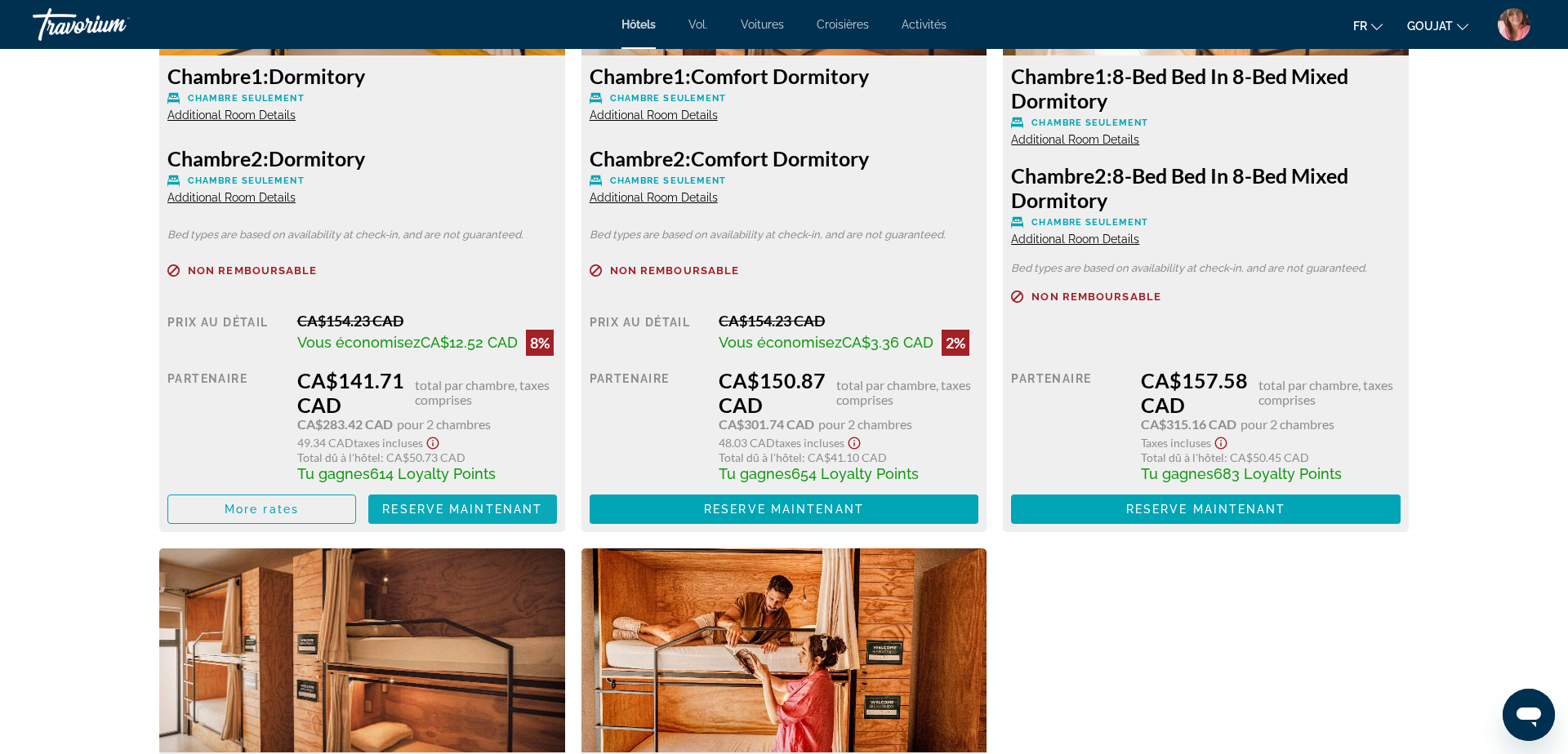
click at [417, 504] on span "Reserve maintenant" at bounding box center [462, 509] width 160 height 13
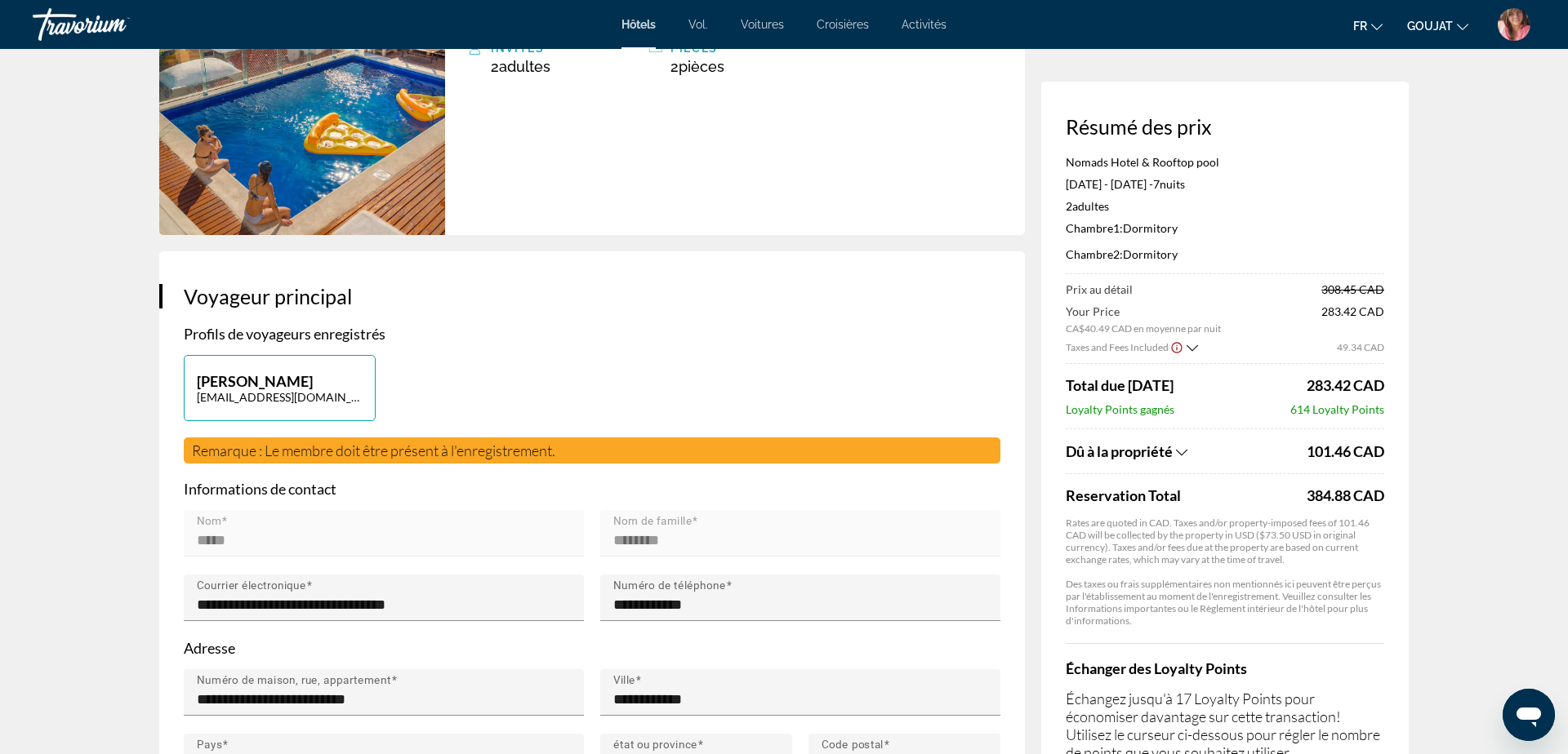
scroll to position [334, 0]
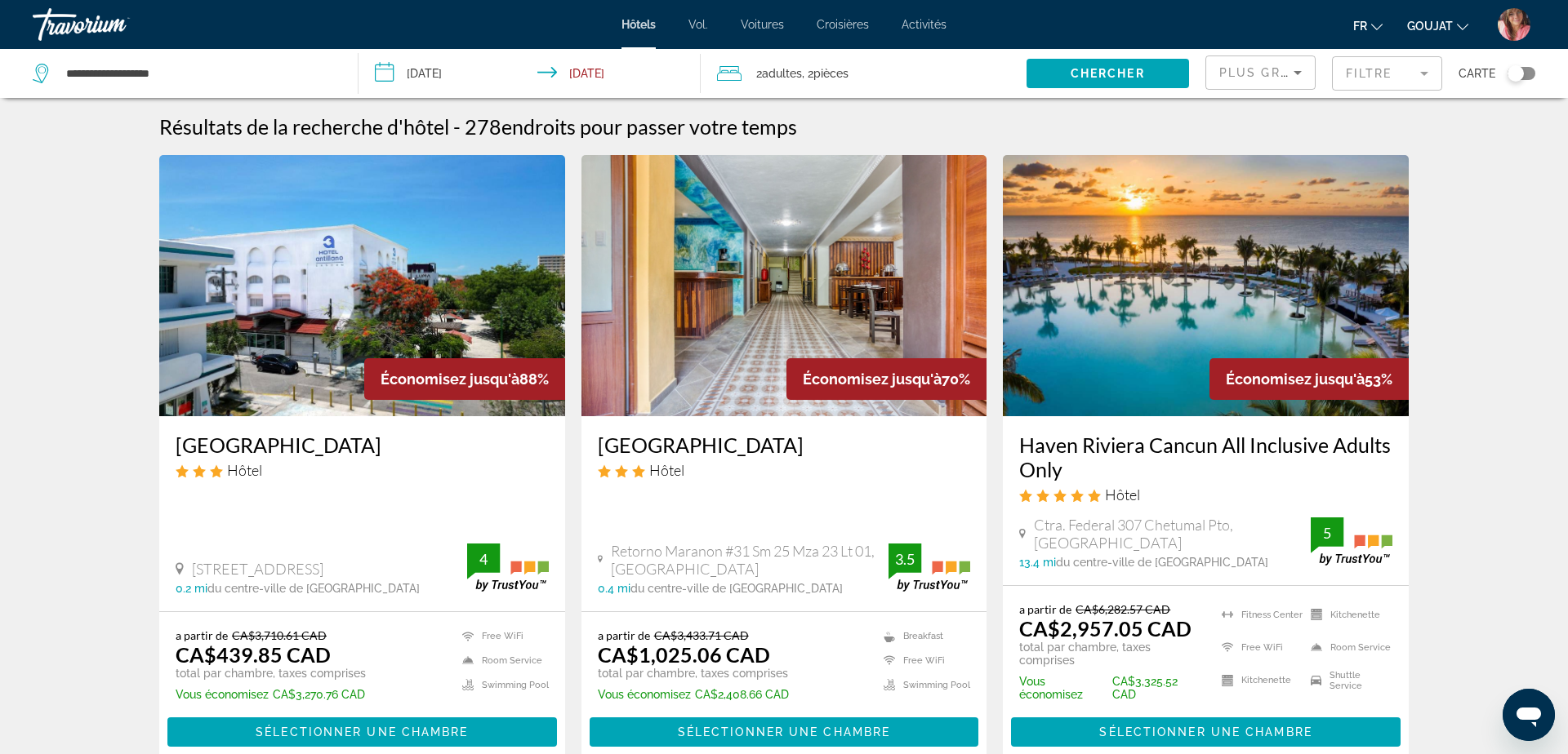
click at [930, 19] on font "Activités" at bounding box center [924, 24] width 45 height 13
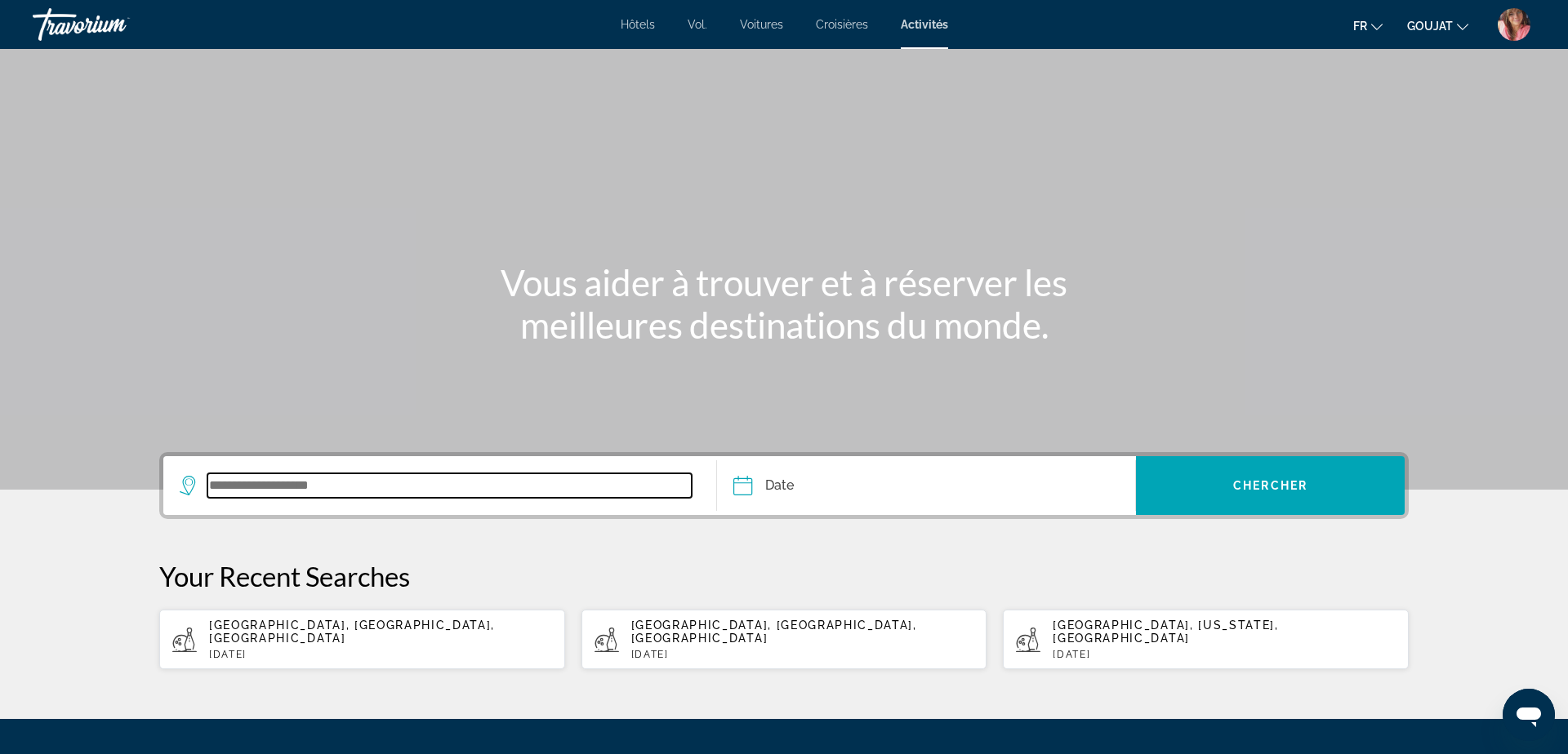
click at [260, 494] on input "Search widget" at bounding box center [449, 485] width 484 height 24
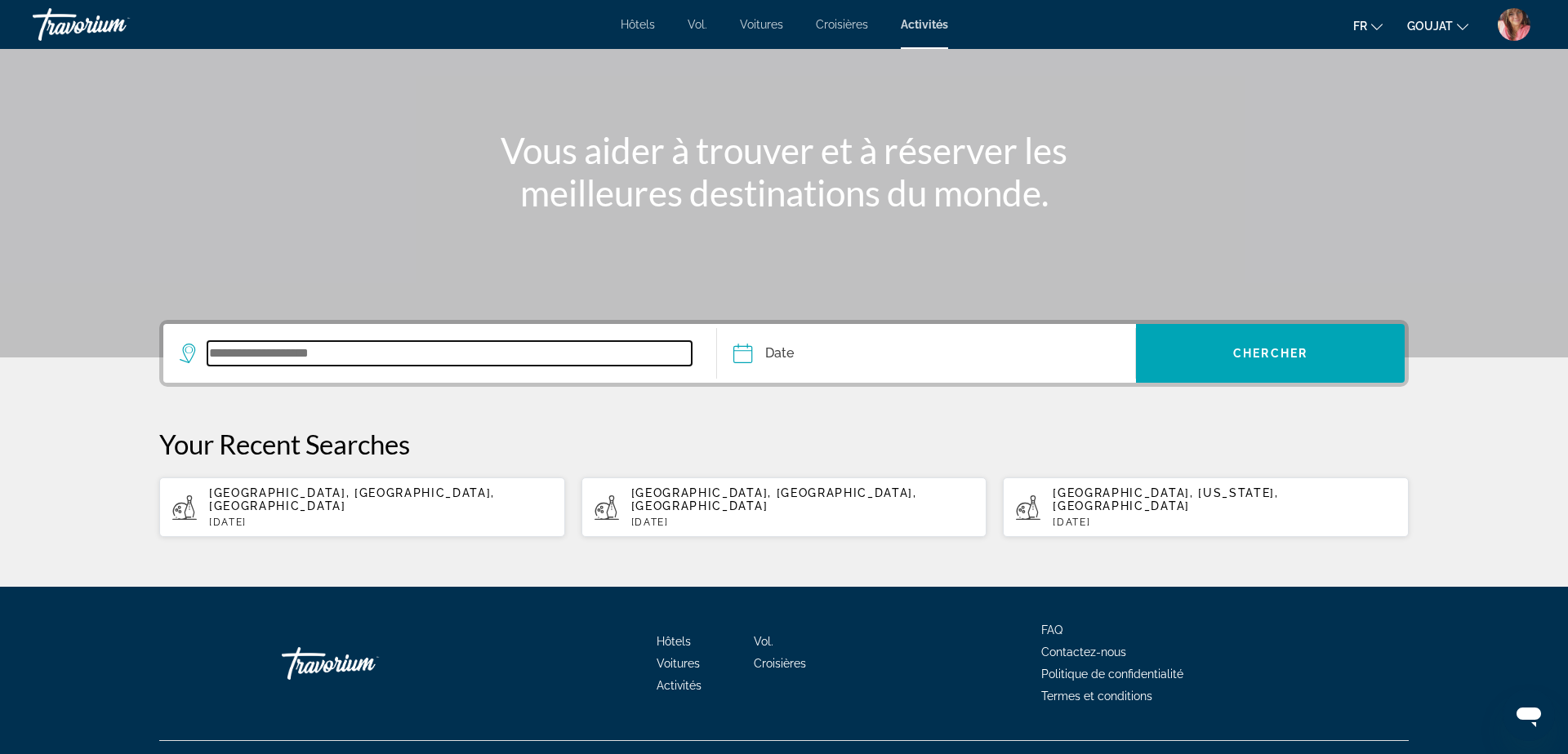
scroll to position [152, 0]
